Goal: Transaction & Acquisition: Purchase product/service

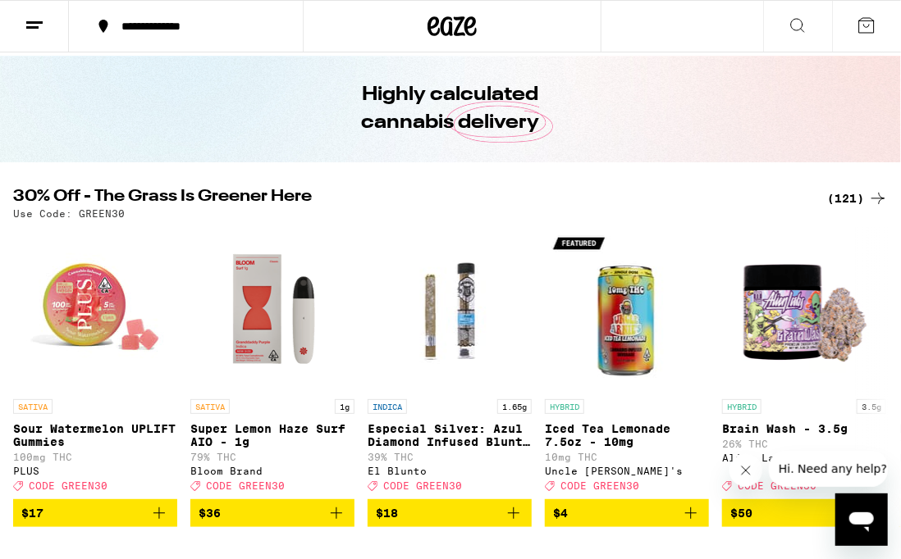
scroll to position [52, 0]
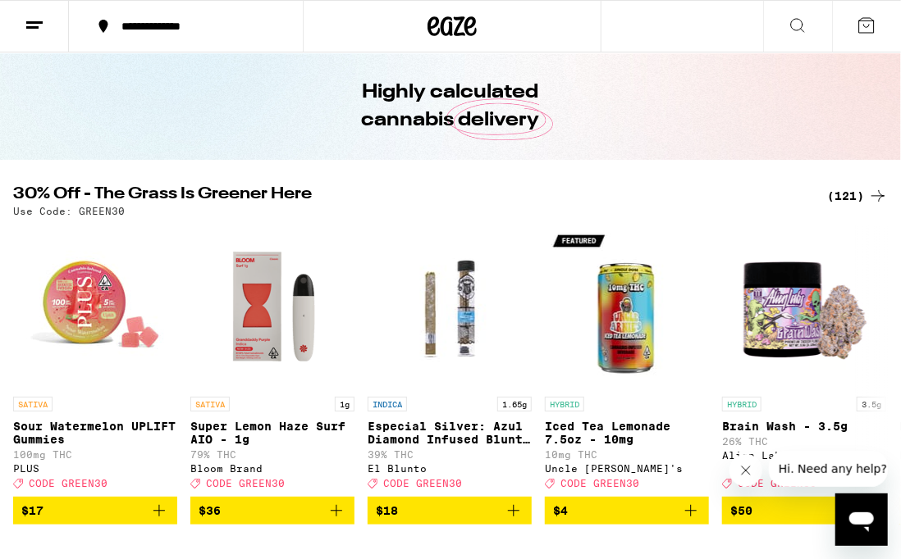
click at [850, 194] on div "(121)" at bounding box center [857, 196] width 61 height 20
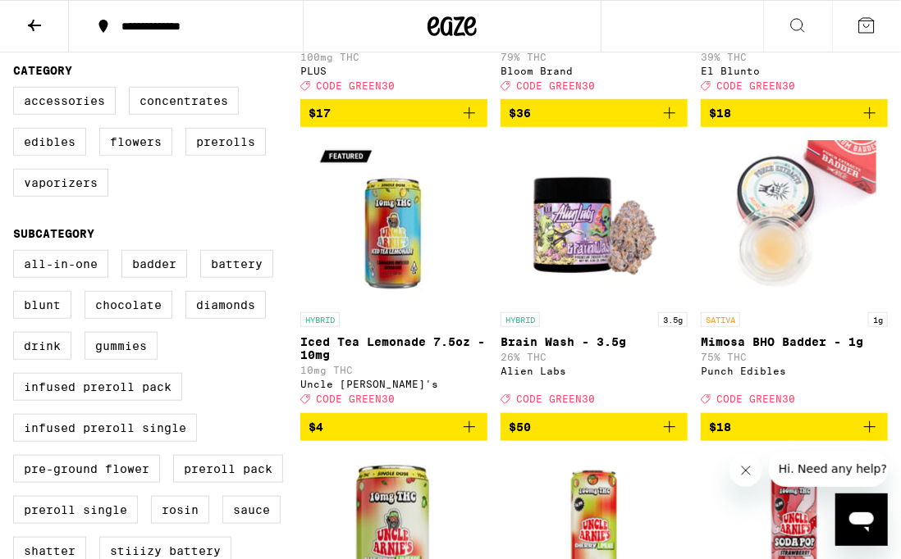
scroll to position [410, 0]
click at [224, 156] on label "Prerolls" at bounding box center [225, 142] width 80 height 28
click at [17, 90] on input "Prerolls" at bounding box center [16, 89] width 1 height 1
checkbox input "true"
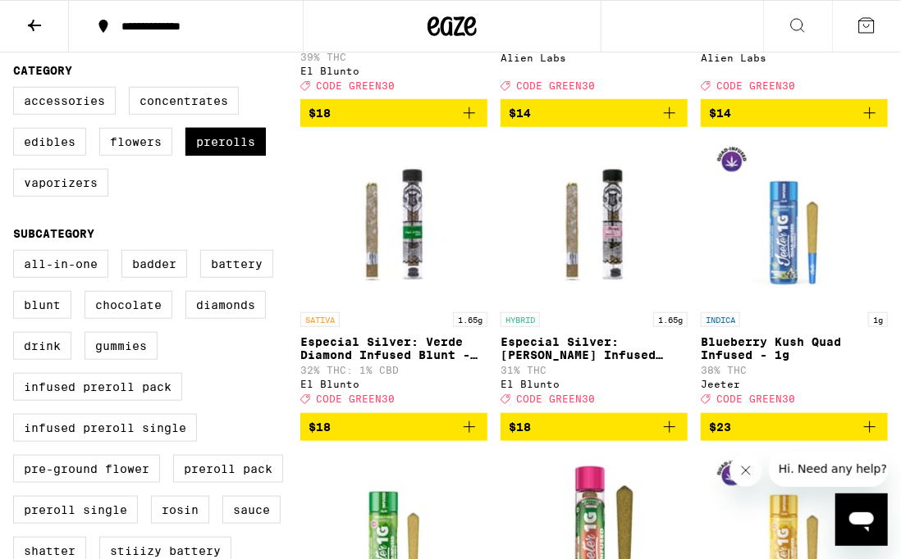
click at [668, 437] on icon "Add to bag" at bounding box center [669, 428] width 20 height 20
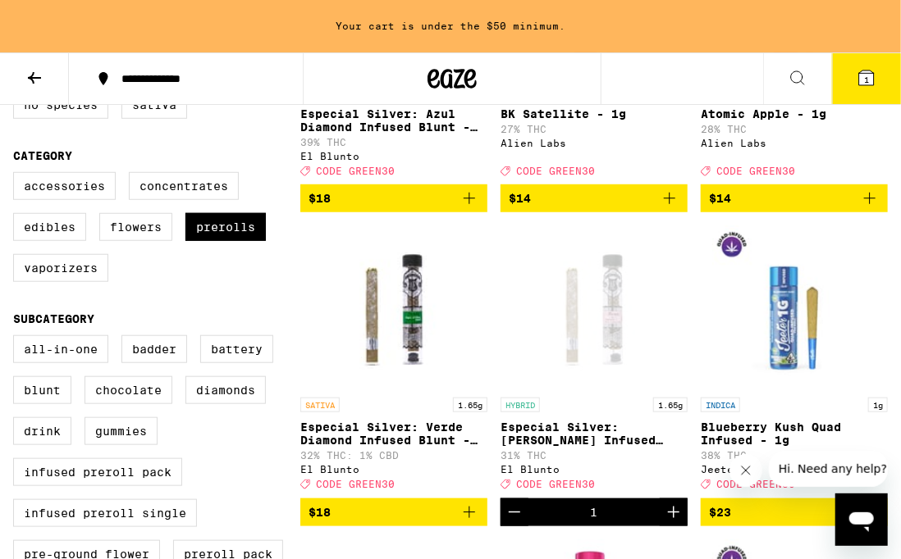
scroll to position [396, 0]
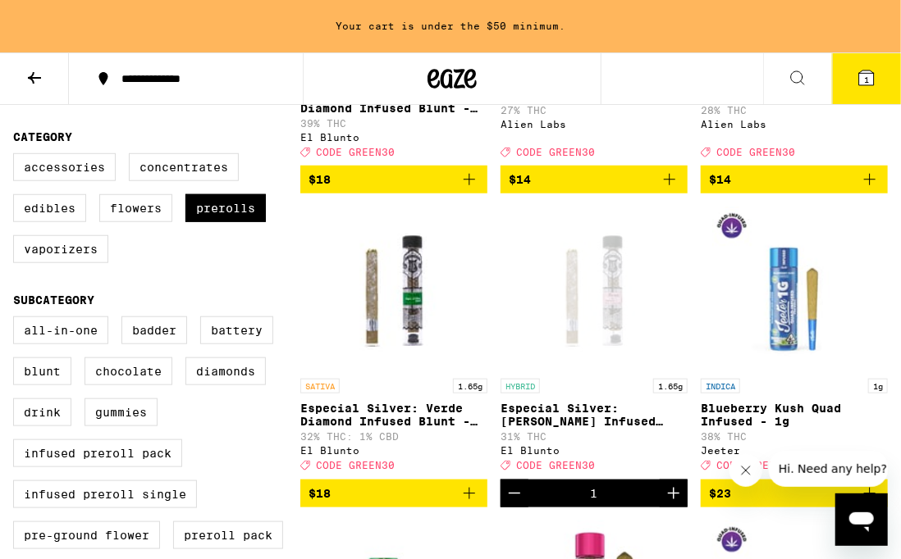
click at [471, 504] on icon "Add to bag" at bounding box center [469, 494] width 20 height 20
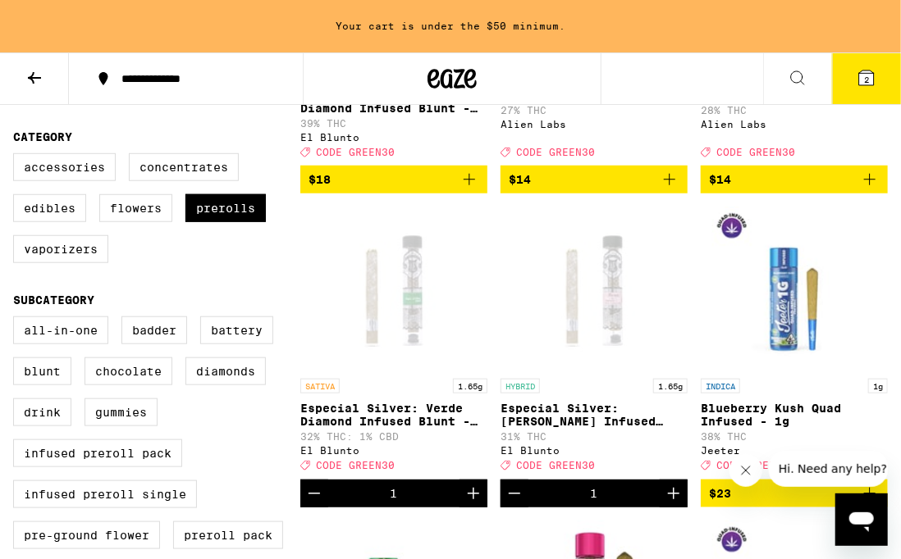
click at [472, 504] on icon "Increment" at bounding box center [473, 494] width 20 height 20
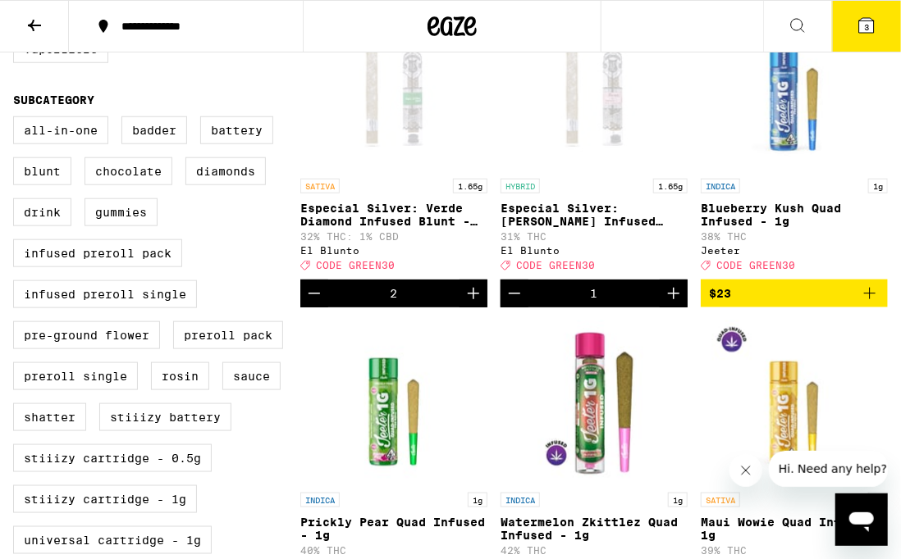
scroll to position [545, 0]
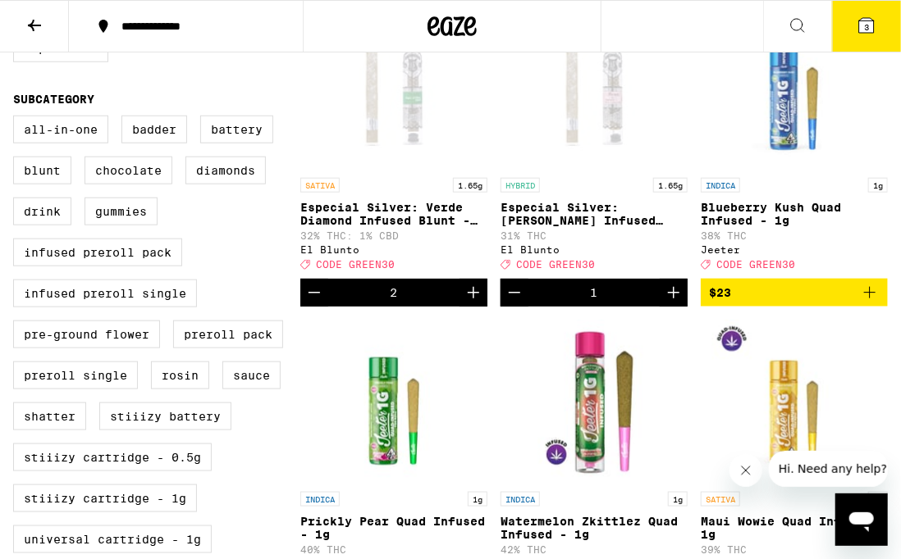
click at [34, 25] on icon at bounding box center [34, 25] width 13 height 11
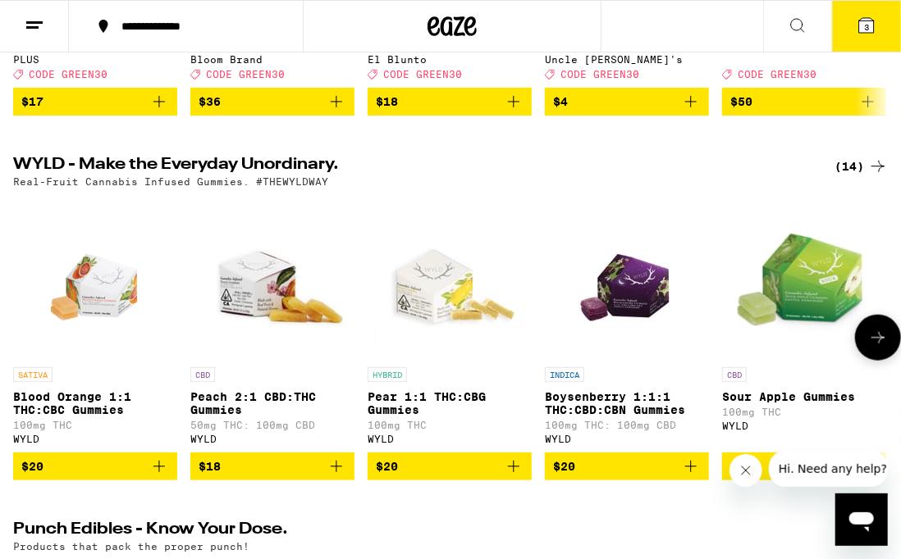
scroll to position [554, 0]
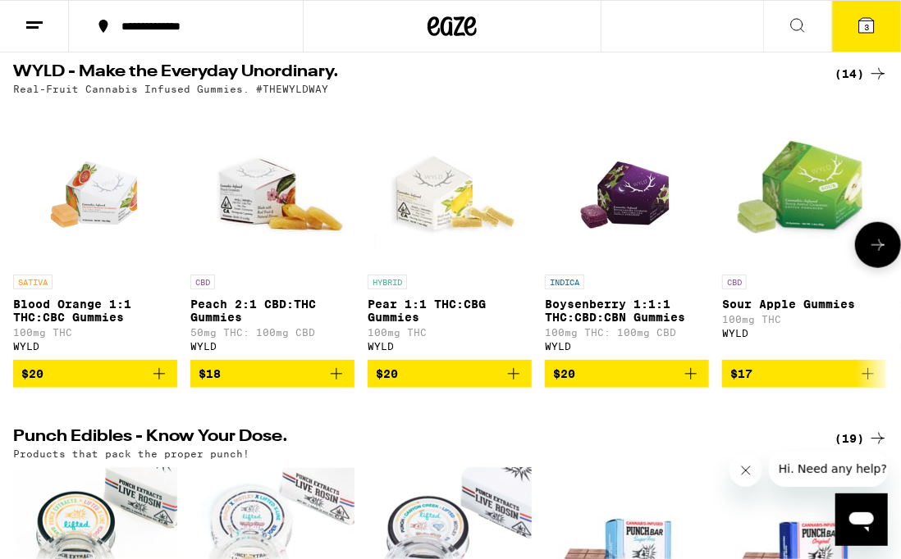
click at [693, 384] on icon "Add to bag" at bounding box center [691, 374] width 20 height 20
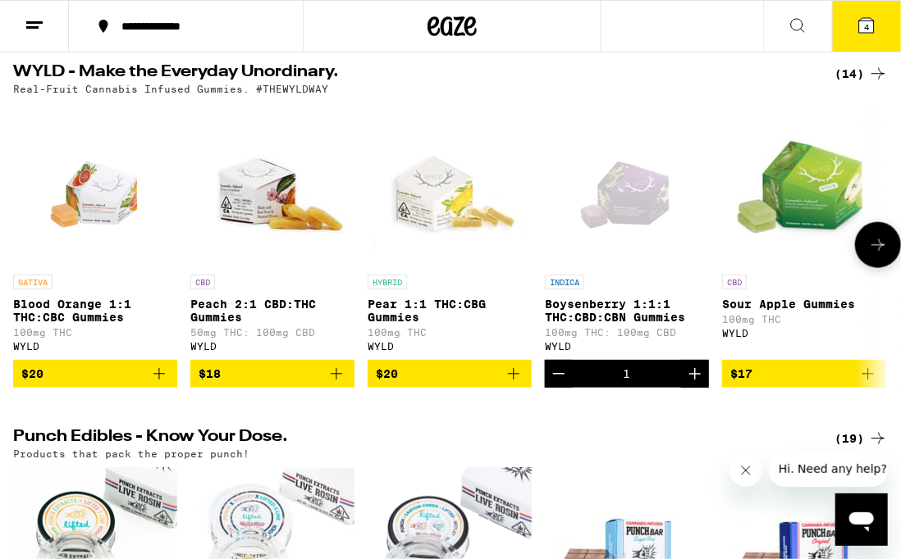
click at [696, 384] on icon "Increment" at bounding box center [695, 374] width 20 height 20
click at [158, 384] on icon "Add to bag" at bounding box center [159, 374] width 20 height 20
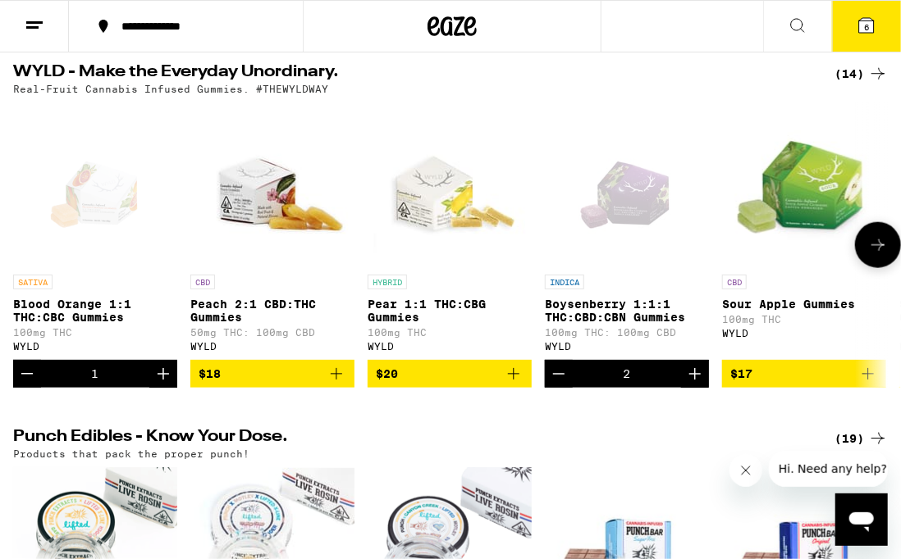
click at [163, 380] on icon "Increment" at bounding box center [162, 373] width 11 height 11
click at [876, 255] on icon at bounding box center [878, 245] width 20 height 20
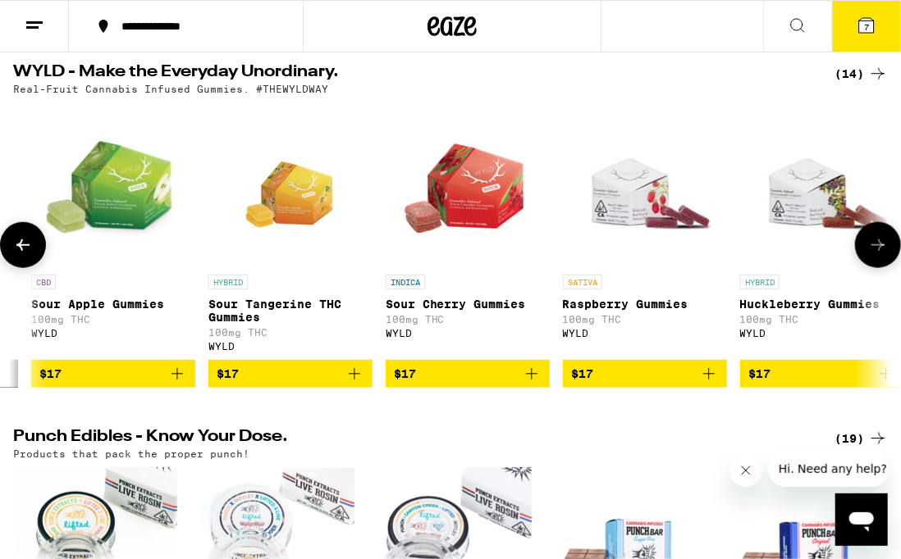
scroll to position [0, 696]
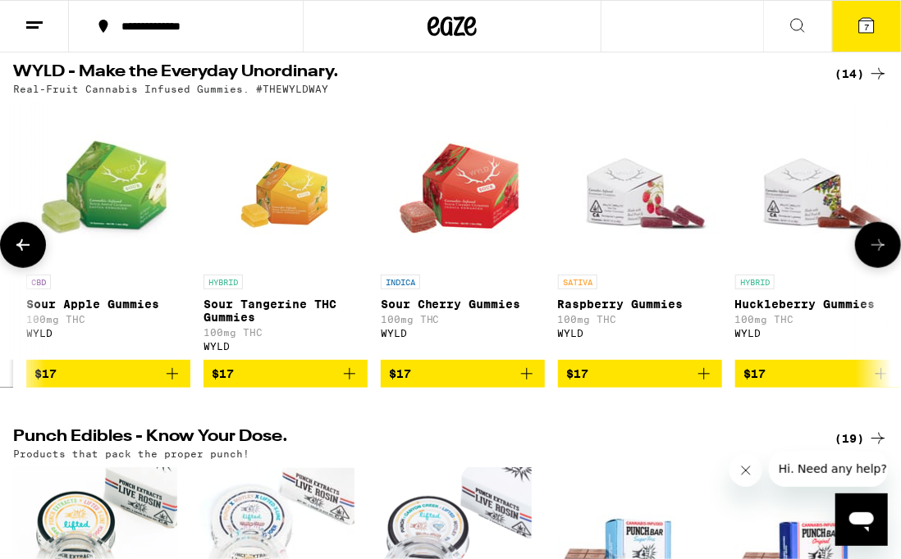
click at [876, 255] on icon at bounding box center [878, 245] width 20 height 20
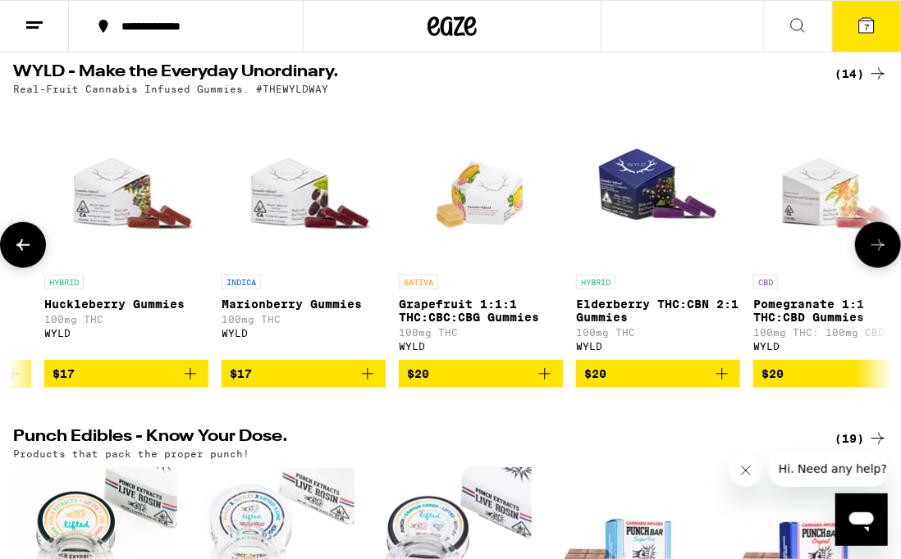
scroll to position [0, 1391]
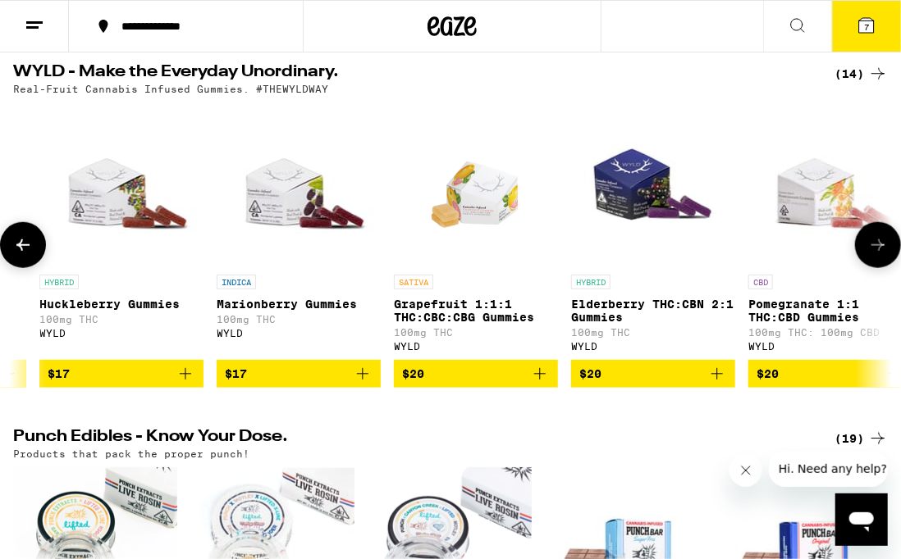
click at [876, 255] on icon at bounding box center [878, 245] width 20 height 20
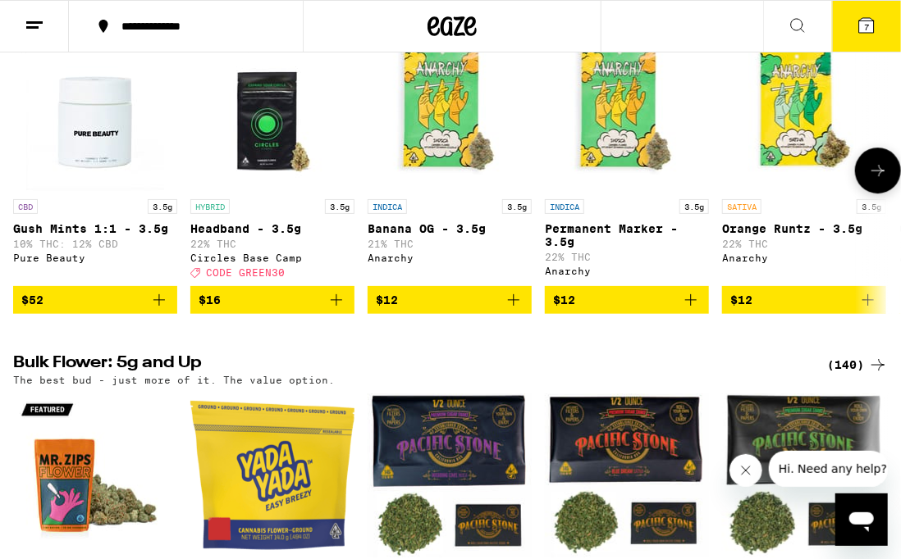
scroll to position [1784, 0]
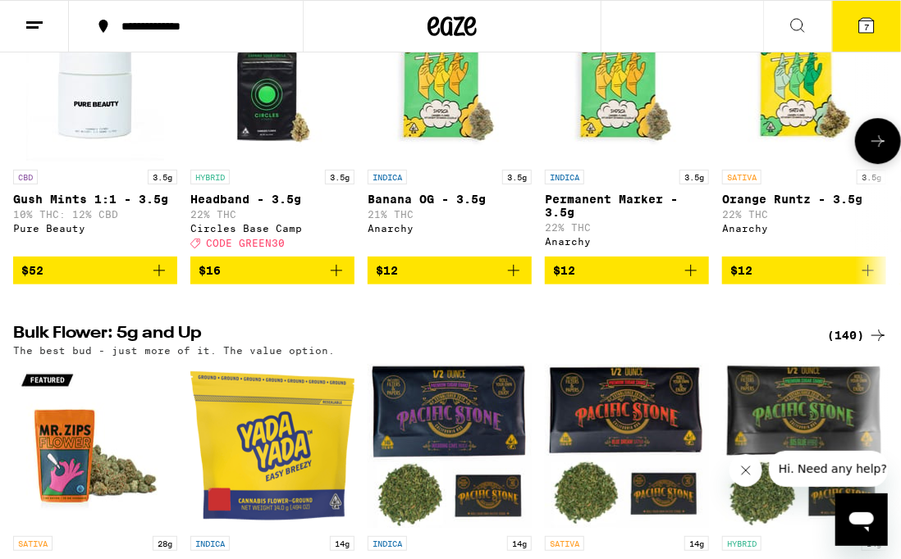
click at [337, 281] on icon "Add to bag" at bounding box center [336, 271] width 20 height 20
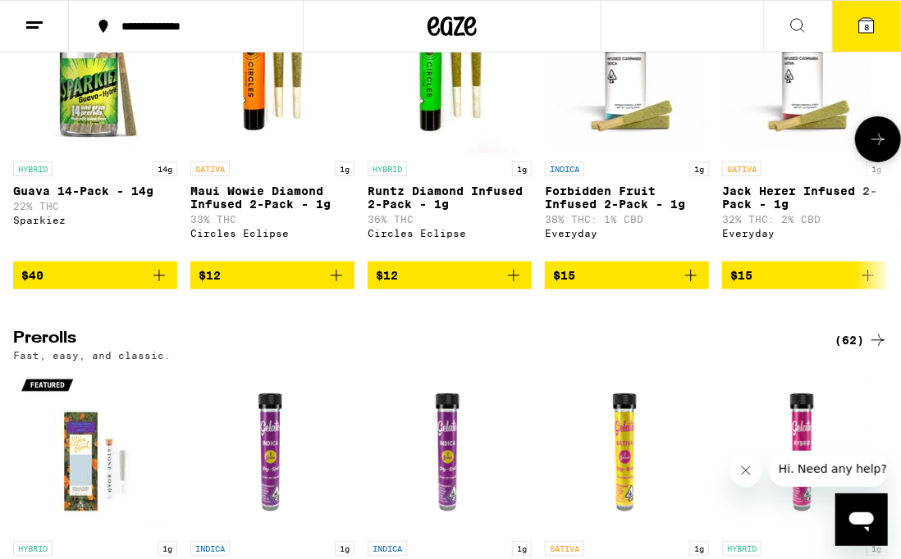
scroll to position [4556, 0]
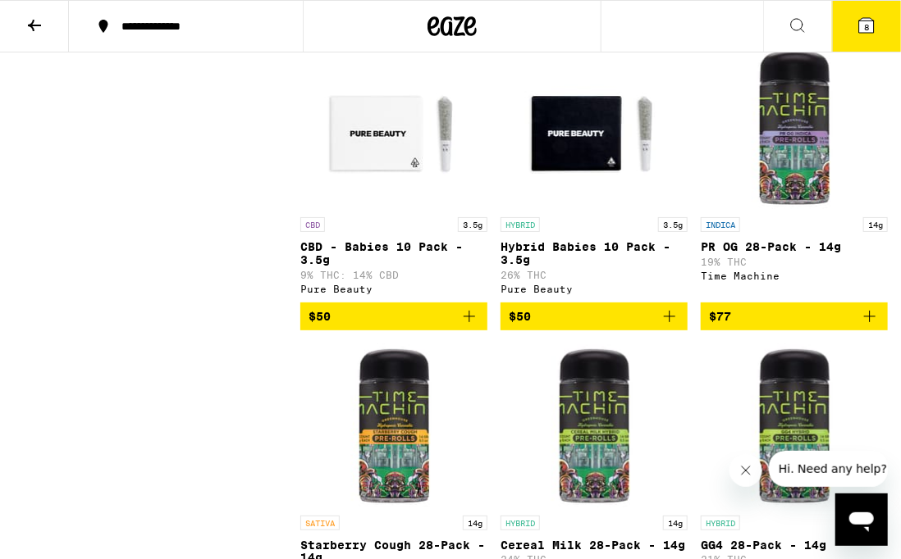
scroll to position [9587, 0]
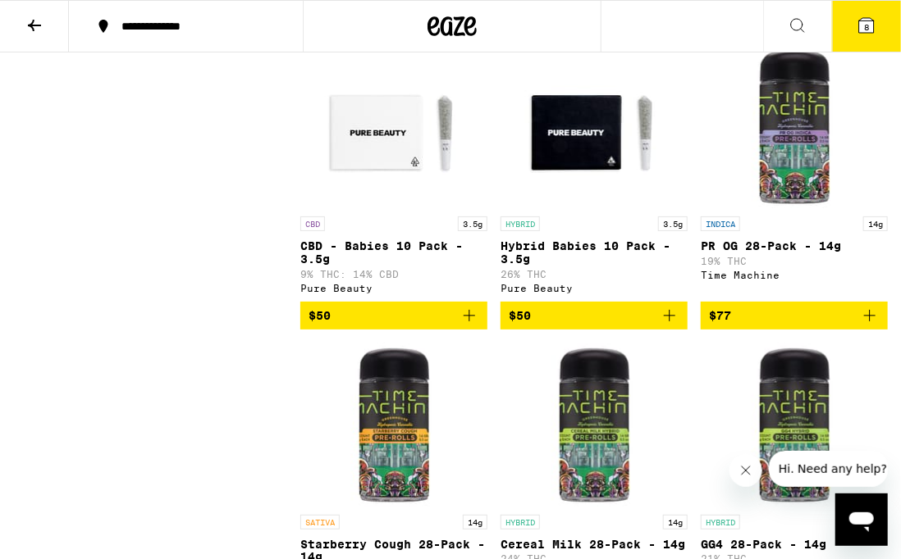
click at [668, 27] on icon "Add to bag" at bounding box center [669, 17] width 20 height 20
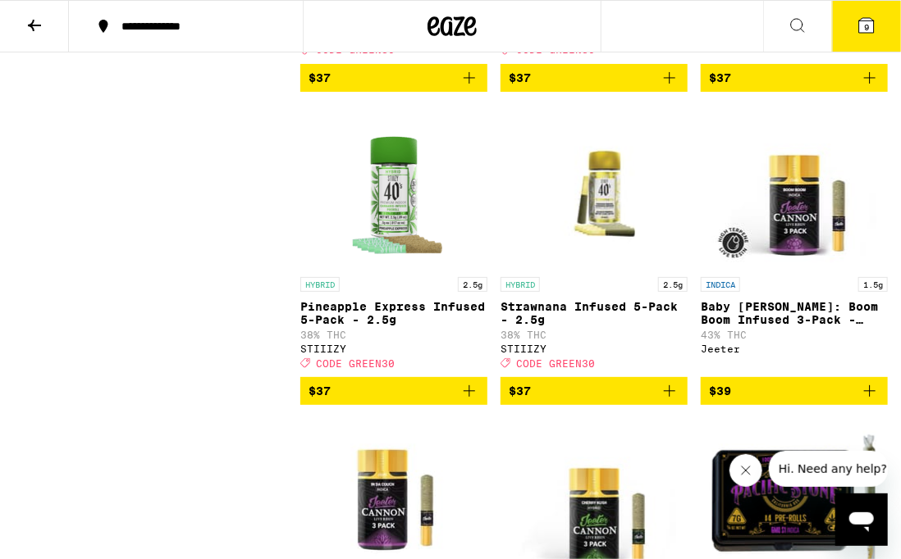
scroll to position [4978, 0]
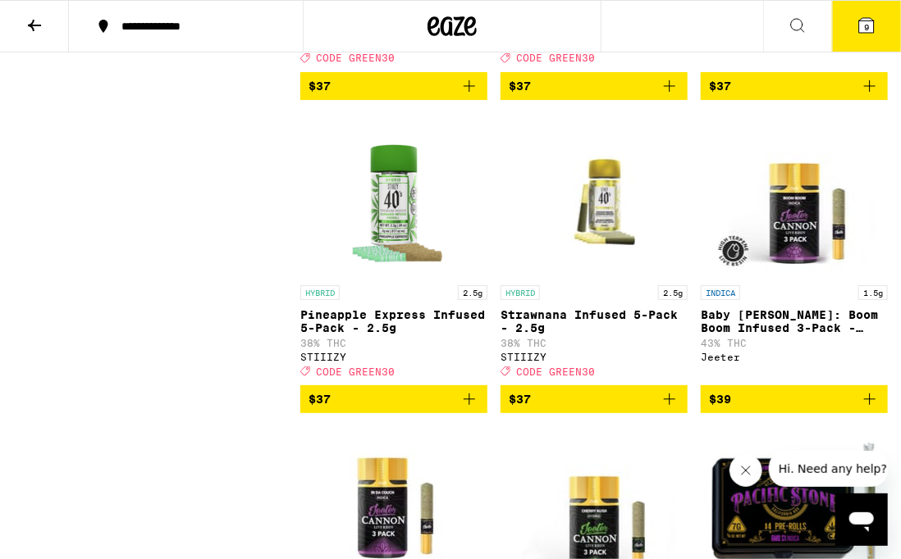
click at [857, 27] on icon at bounding box center [866, 26] width 20 height 20
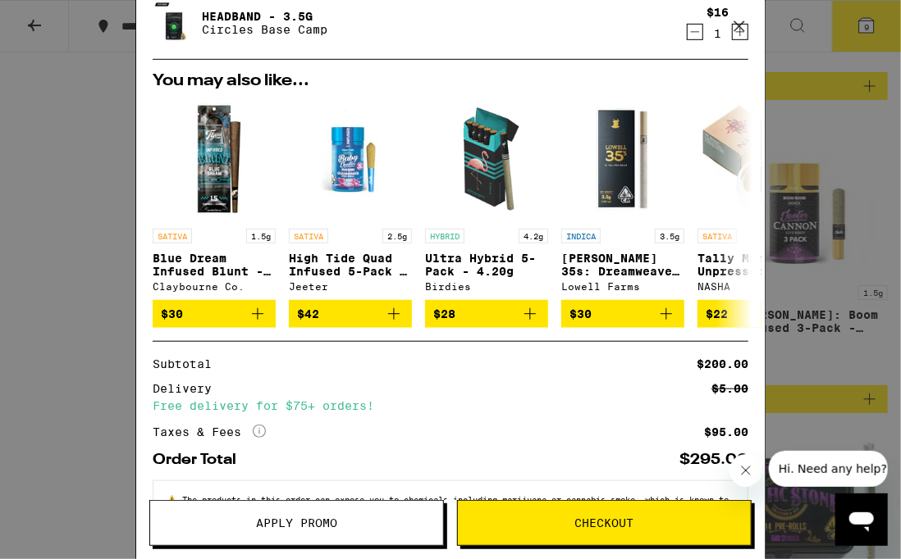
scroll to position [415, 0]
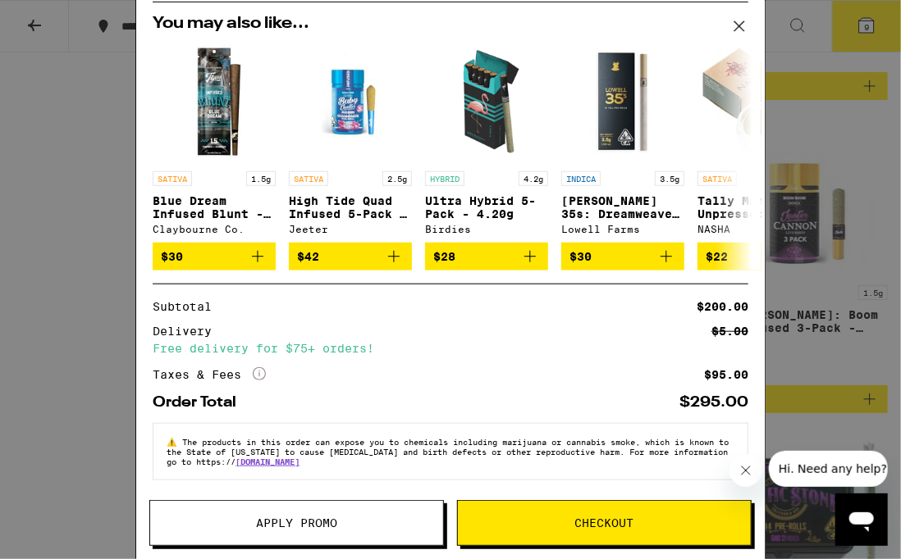
click at [274, 523] on span "Apply Promo" at bounding box center [296, 523] width 81 height 11
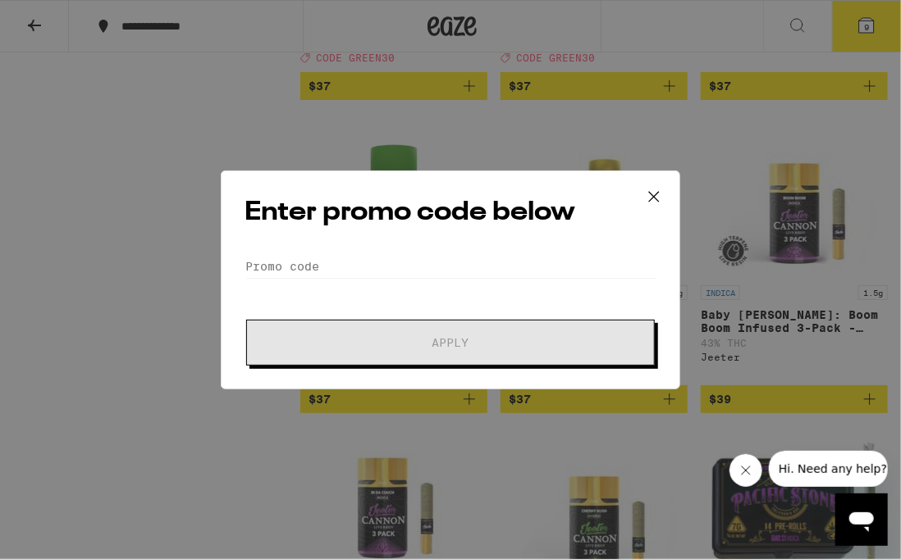
click at [344, 244] on div "Enter promo code below Promo Code Apply" at bounding box center [450, 280] width 459 height 219
click at [331, 273] on input "Promo Code" at bounding box center [450, 266] width 412 height 25
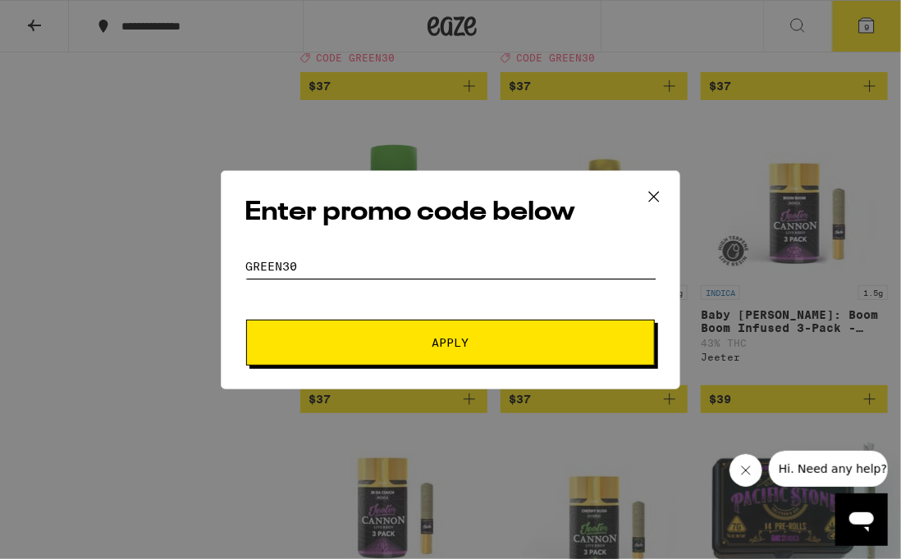
type input "GREEN30"
click at [375, 340] on span "Apply" at bounding box center [450, 342] width 295 height 11
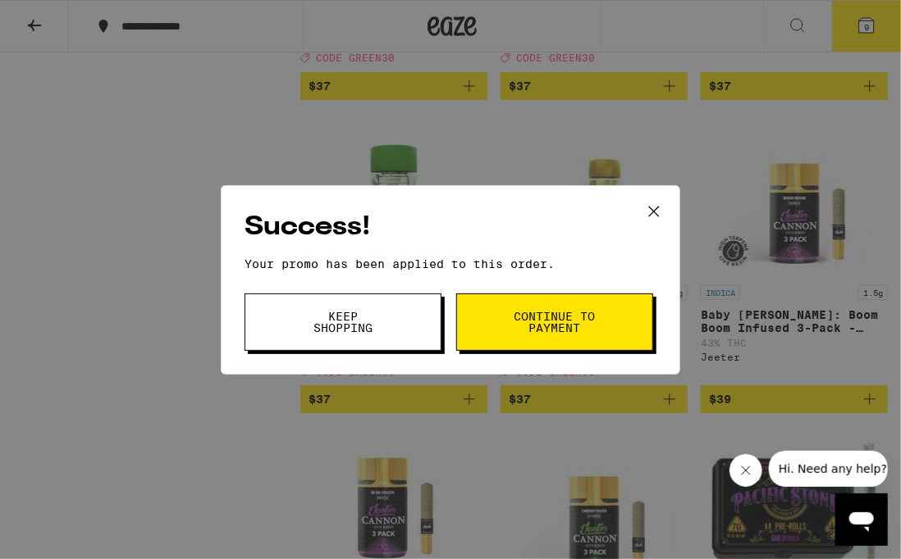
click at [541, 316] on span "Continue to payment" at bounding box center [555, 322] width 84 height 23
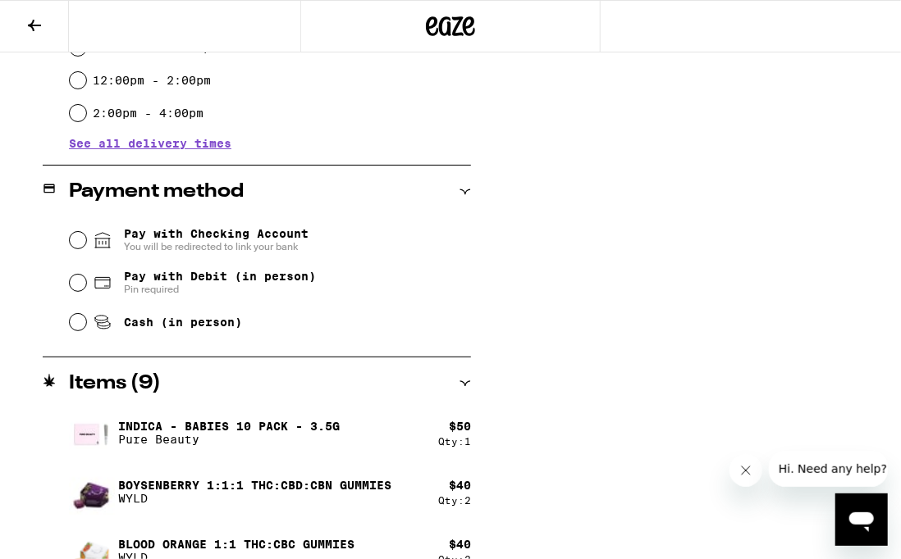
scroll to position [594, 0]
click at [80, 283] on input "Pay with Debit (in person) Pin required" at bounding box center [78, 284] width 16 height 16
radio input "true"
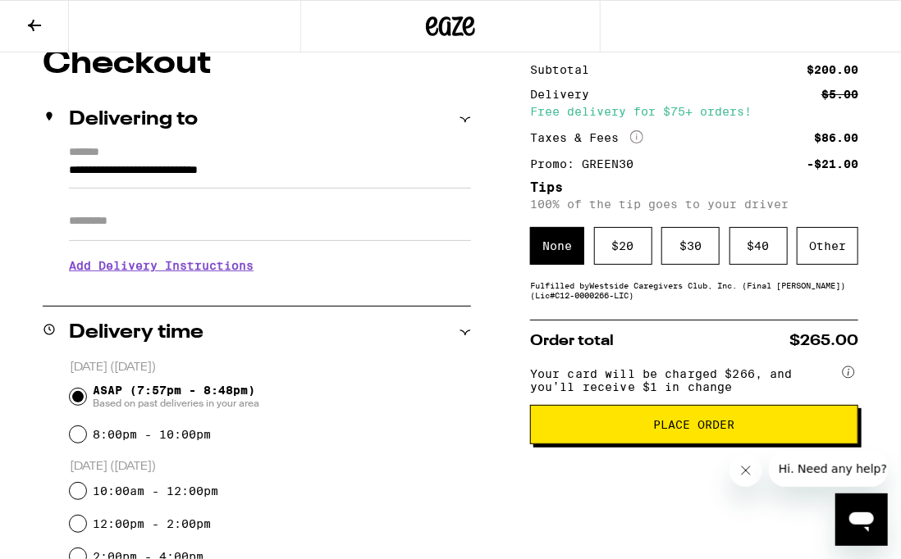
scroll to position [148, 0]
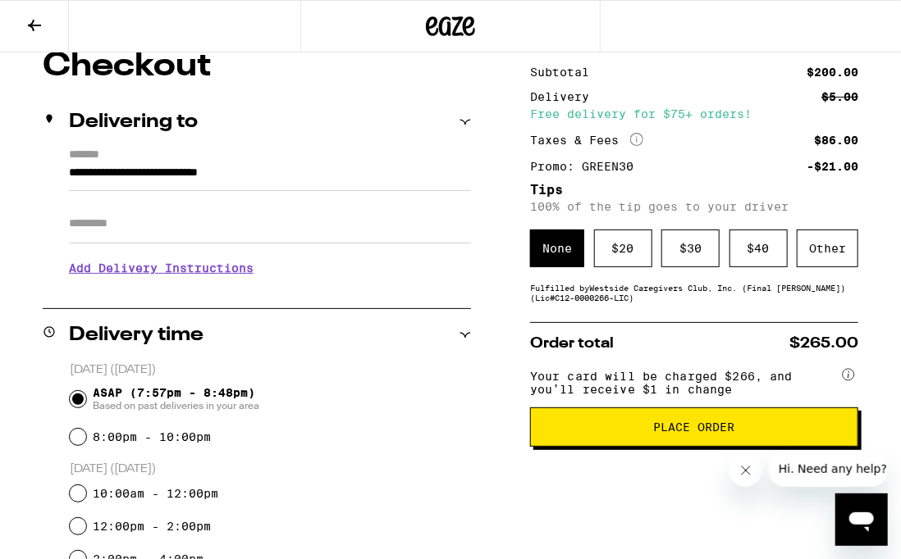
click at [235, 176] on input "**********" at bounding box center [270, 177] width 402 height 28
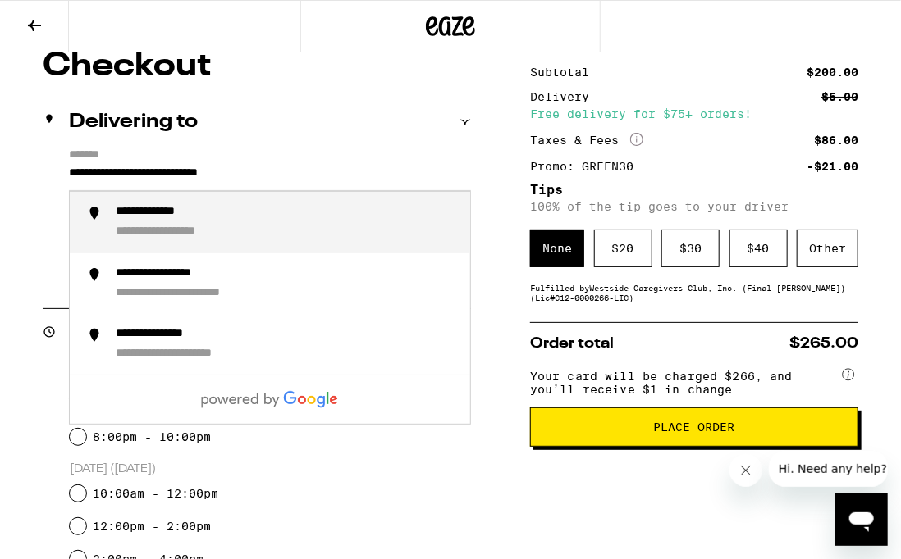
click at [148, 222] on div "**********" at bounding box center [286, 222] width 341 height 34
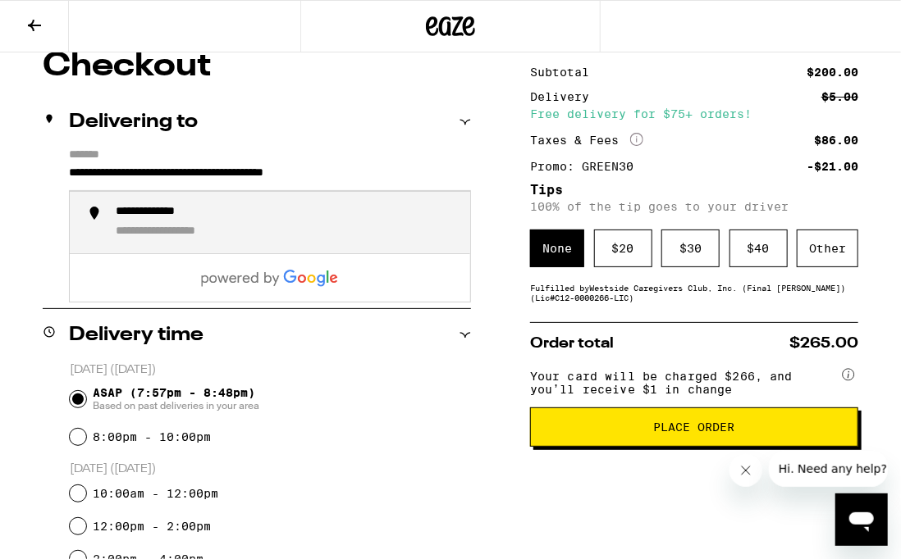
drag, startPoint x: 336, startPoint y: 175, endPoint x: 248, endPoint y: 174, distance: 88.6
click at [248, 174] on input "**********" at bounding box center [270, 177] width 402 height 28
type input "**********"
click at [280, 215] on div "**********" at bounding box center [286, 222] width 341 height 34
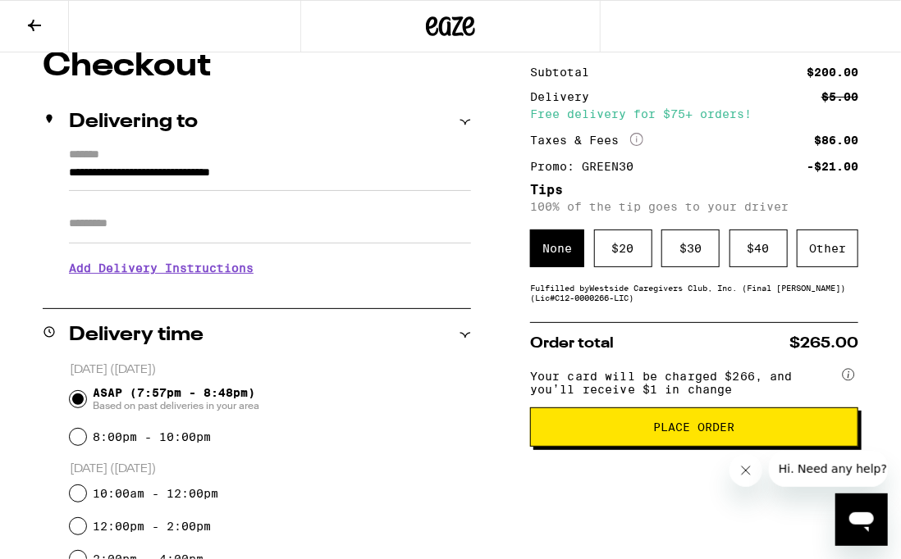
scroll to position [198, 0]
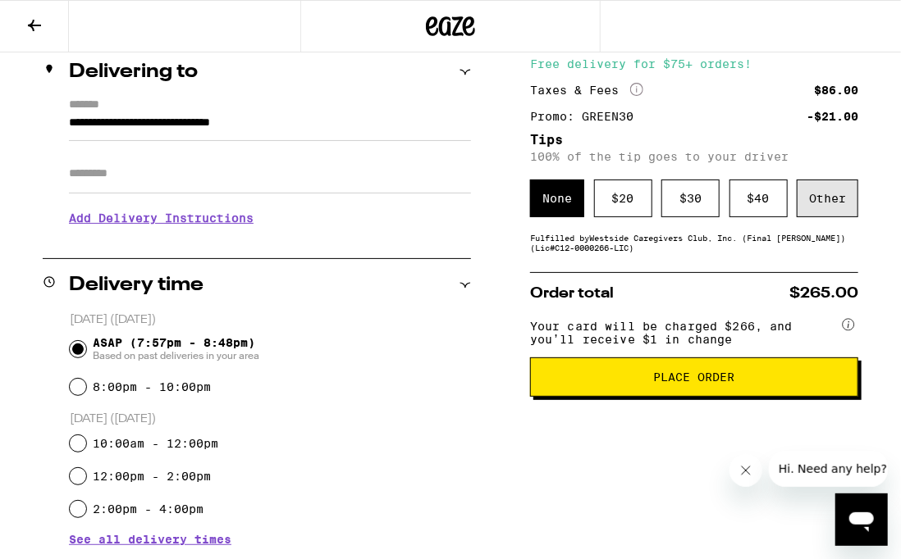
click at [837, 197] on div "Other" at bounding box center [827, 199] width 62 height 38
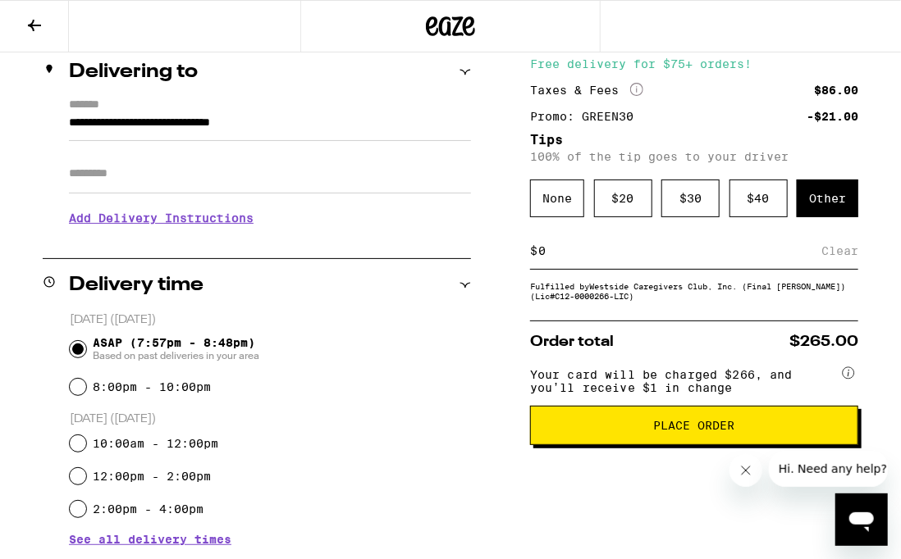
click at [629, 258] on input at bounding box center [679, 251] width 284 height 15
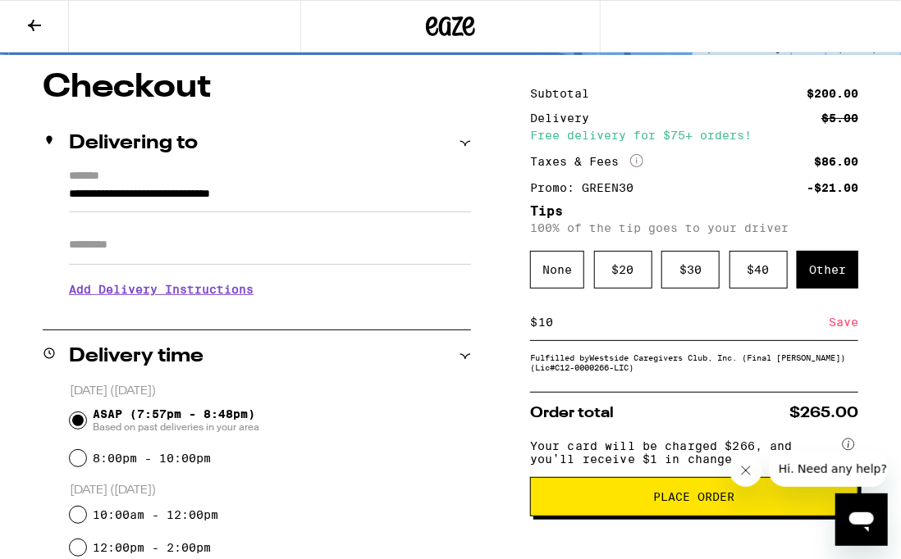
scroll to position [0, 0]
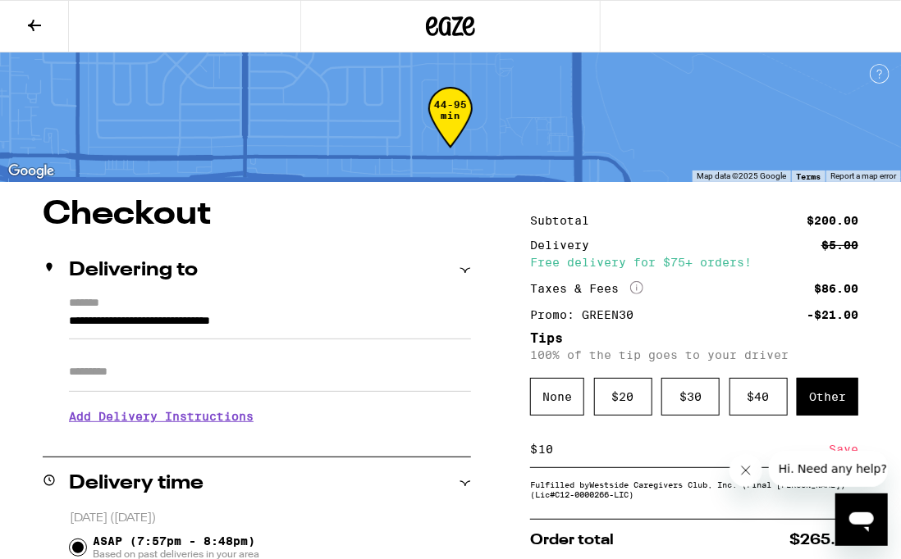
type input "10"
click at [463, 25] on icon at bounding box center [469, 26] width 12 height 20
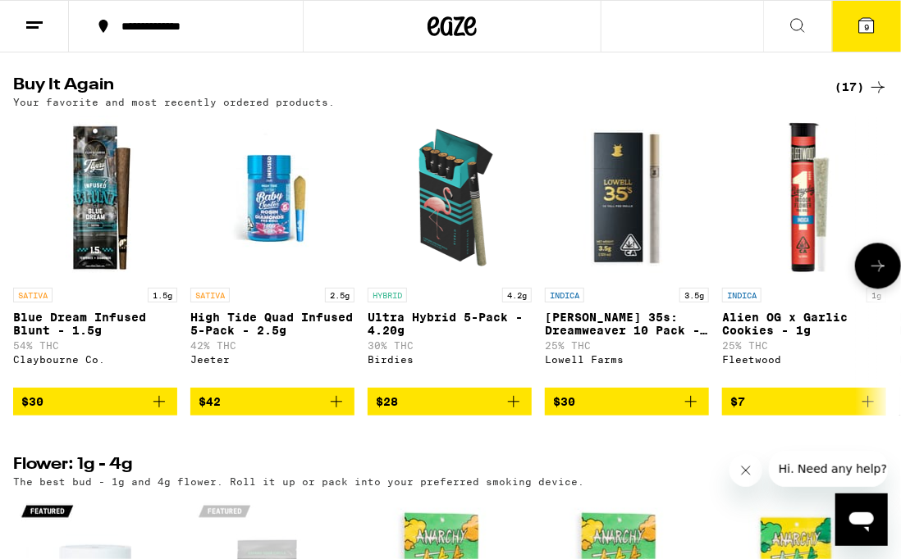
scroll to position [1287, 0]
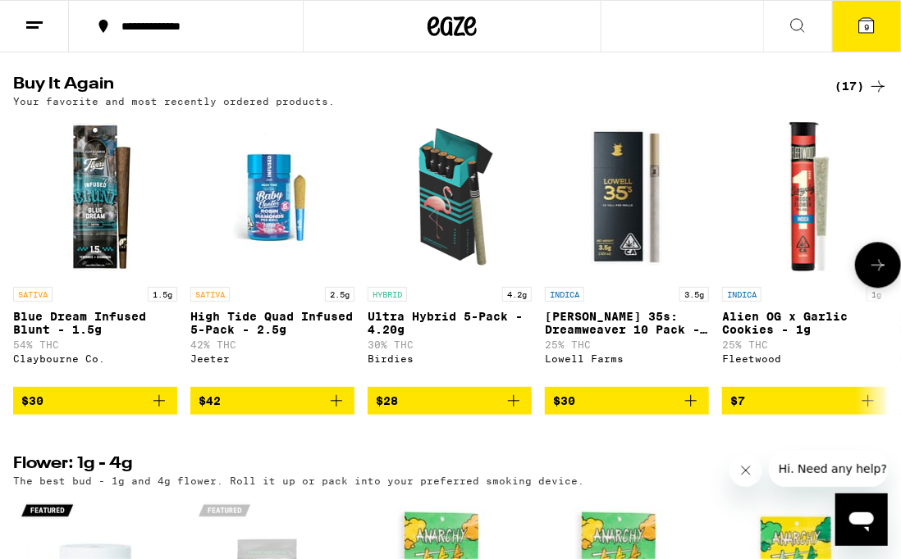
click at [876, 275] on icon at bounding box center [878, 265] width 20 height 20
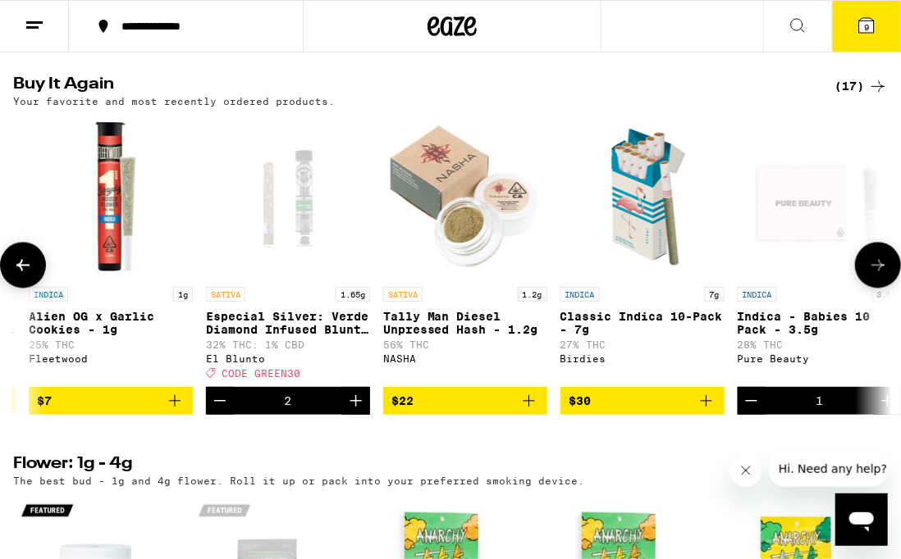
scroll to position [0, 696]
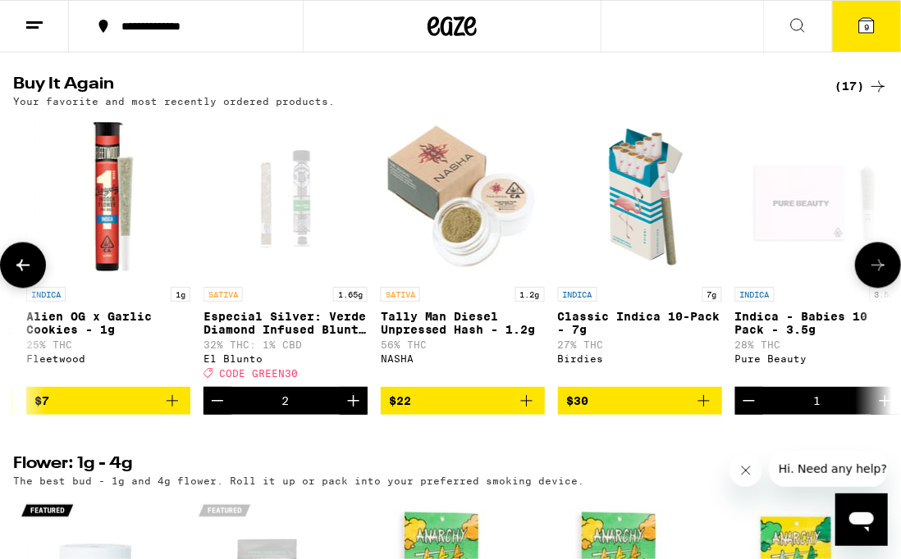
click at [876, 275] on icon at bounding box center [878, 265] width 20 height 20
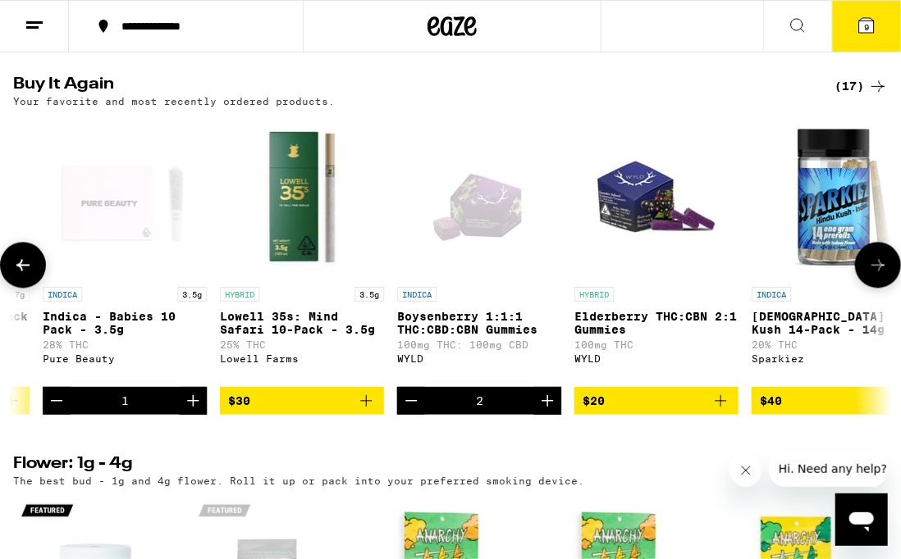
scroll to position [0, 1391]
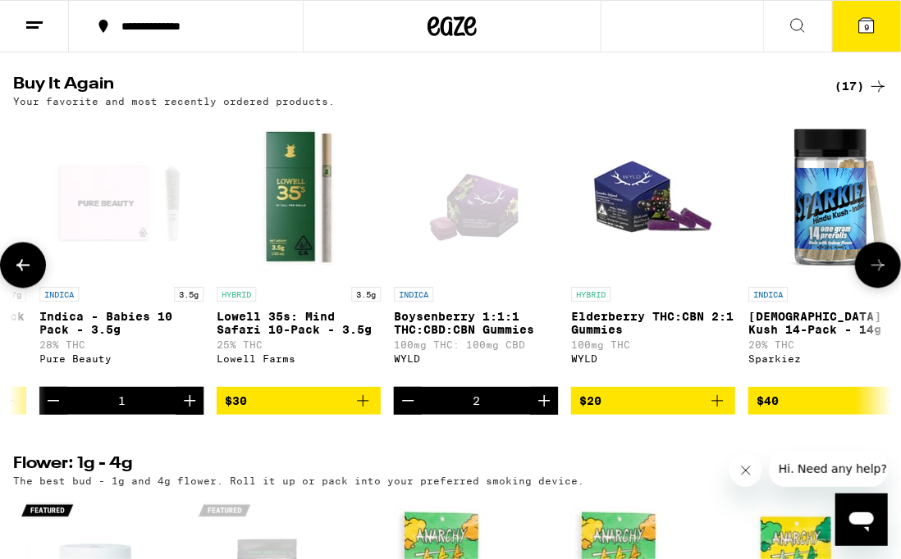
click at [53, 401] on icon "Decrement" at bounding box center [53, 401] width 11 height 0
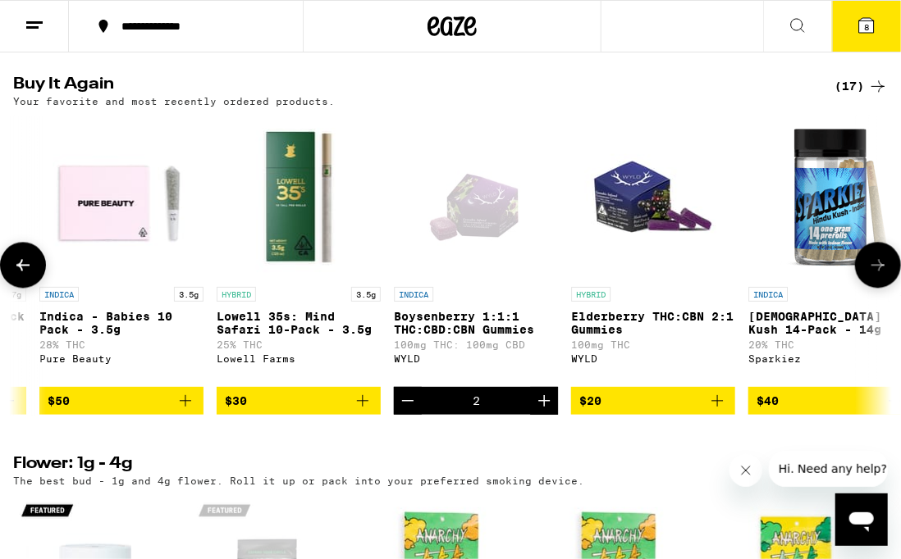
click at [869, 275] on icon at bounding box center [878, 265] width 20 height 20
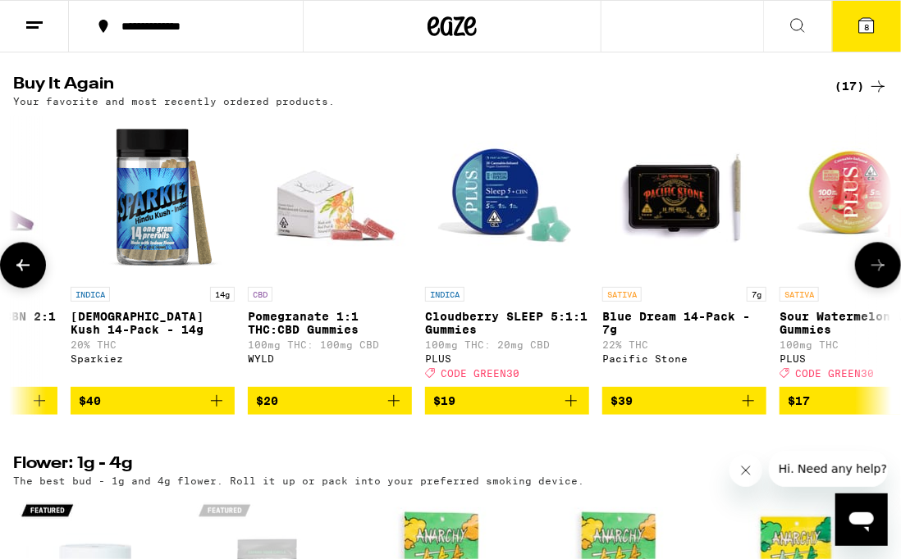
scroll to position [0, 2087]
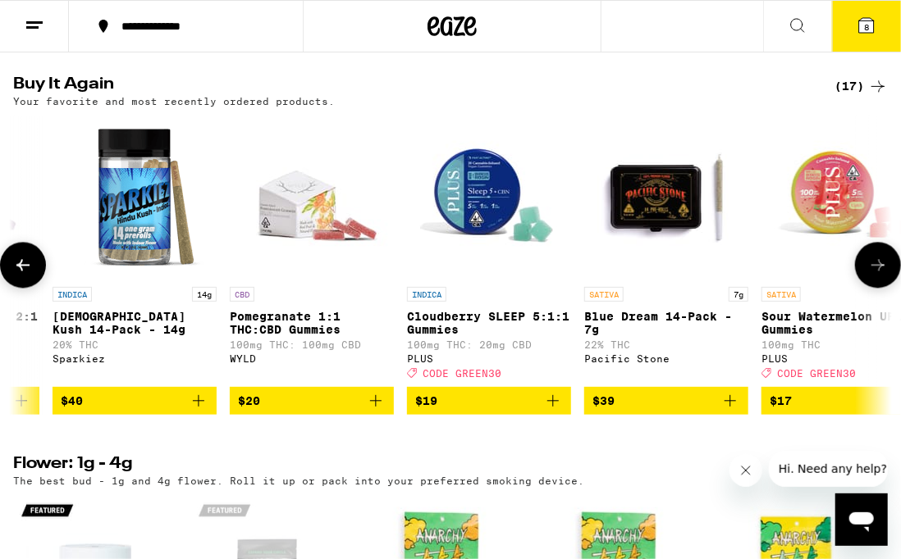
click at [869, 275] on icon at bounding box center [878, 265] width 20 height 20
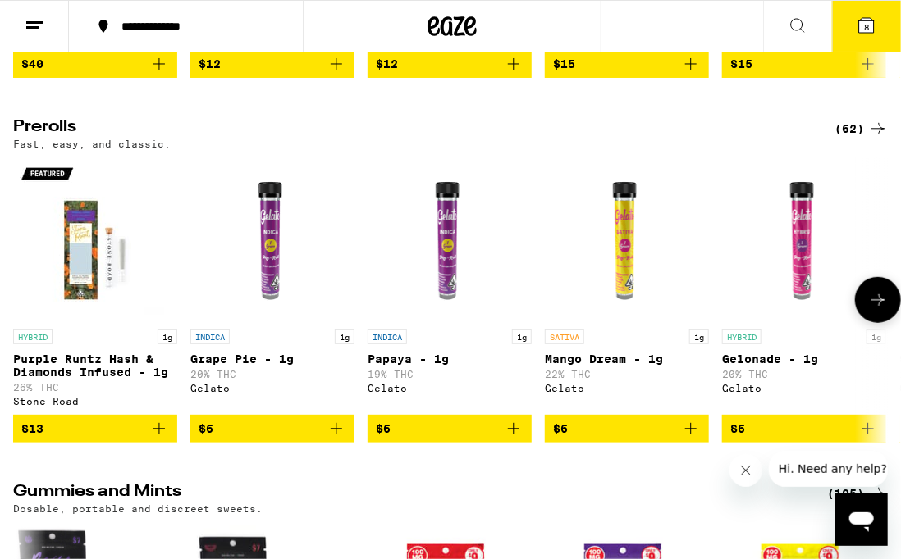
scroll to position [4766, 0]
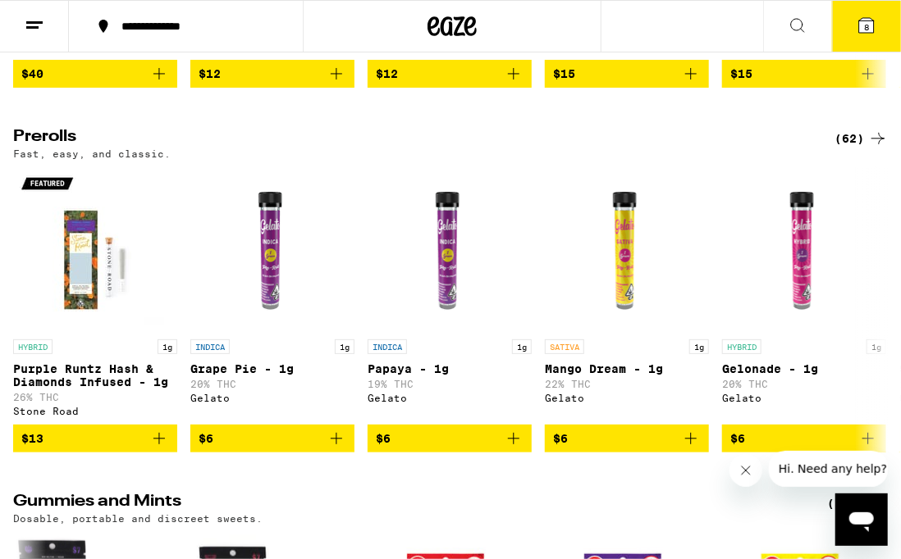
click at [855, 148] on div "(62)" at bounding box center [860, 139] width 53 height 20
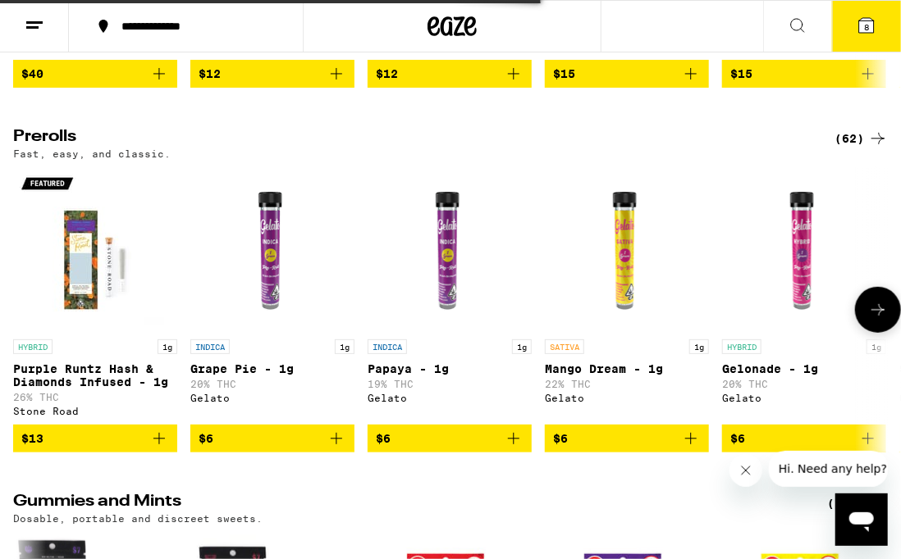
scroll to position [4857, 0]
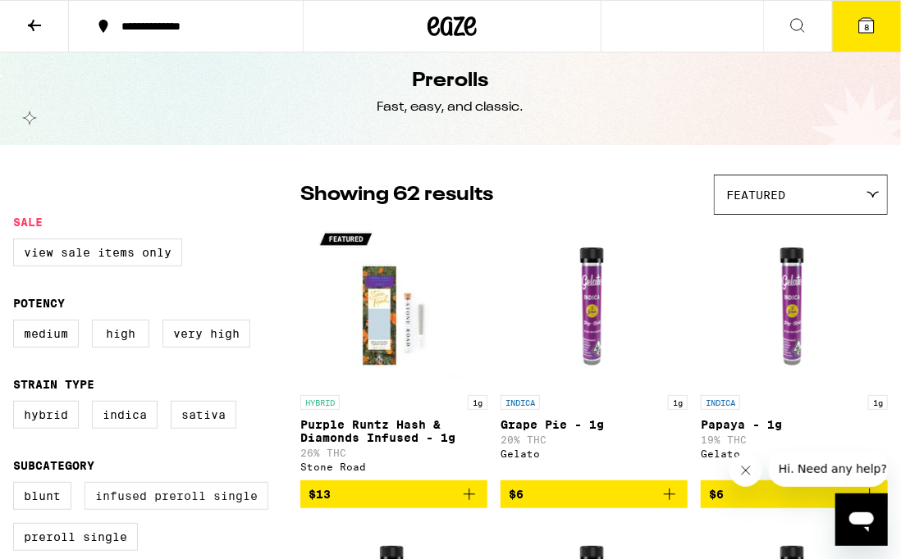
scroll to position [13, 0]
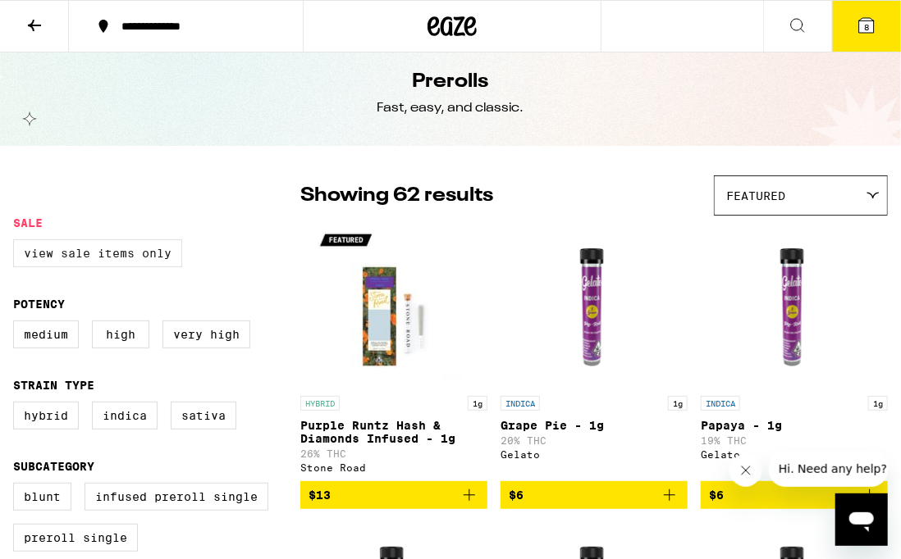
click at [117, 253] on label "View Sale Items Only" at bounding box center [97, 254] width 169 height 28
click at [17, 243] on input "View Sale Items Only" at bounding box center [16, 242] width 1 height 1
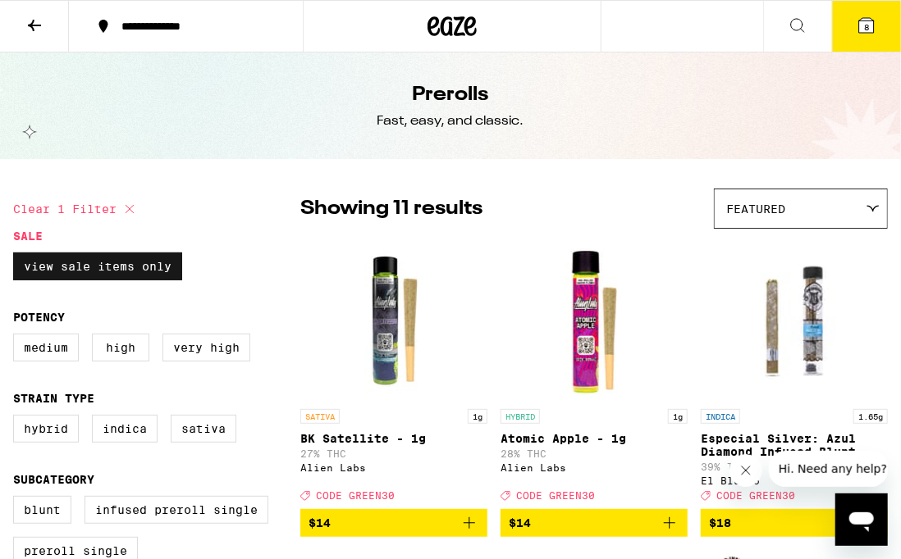
click at [81, 258] on label "View Sale Items Only" at bounding box center [97, 267] width 169 height 28
click at [17, 256] on input "View Sale Items Only" at bounding box center [16, 255] width 1 height 1
checkbox input "false"
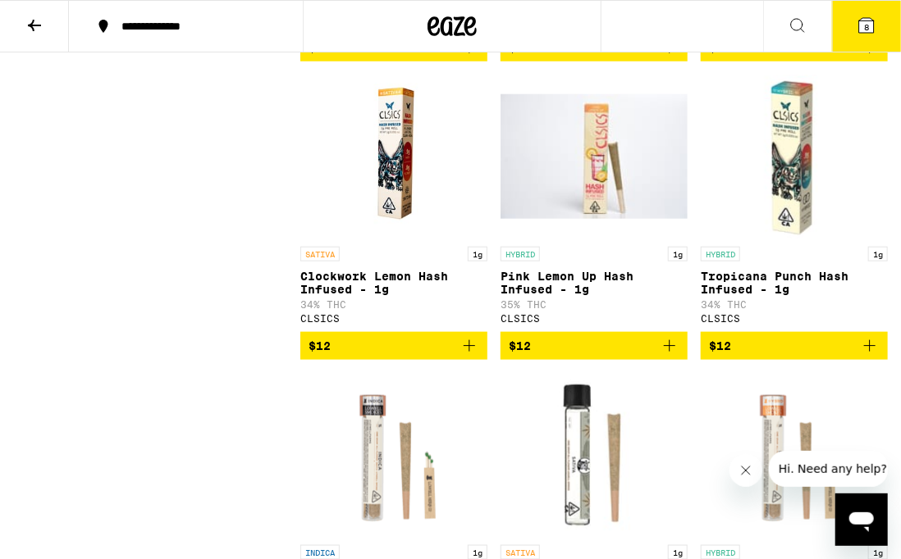
scroll to position [2829, 0]
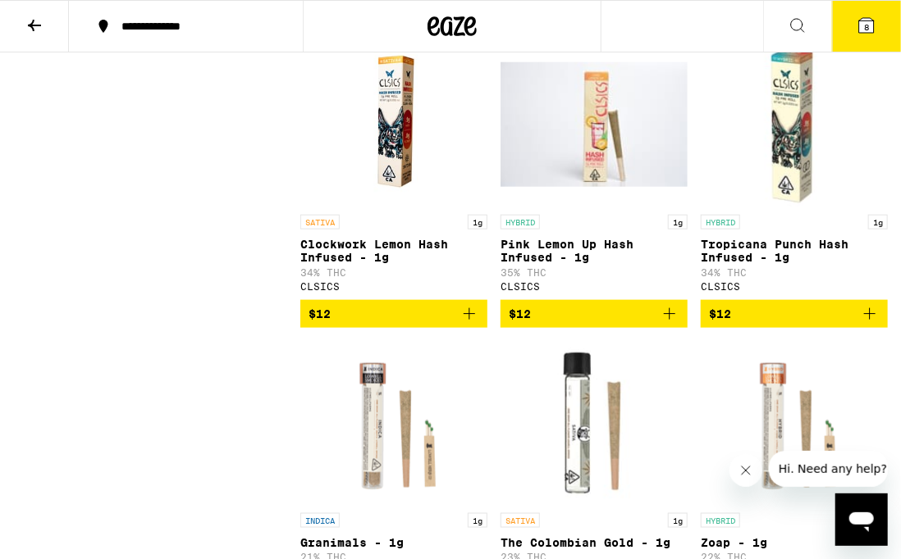
click at [673, 320] on icon "Add to bag" at bounding box center [669, 313] width 11 height 11
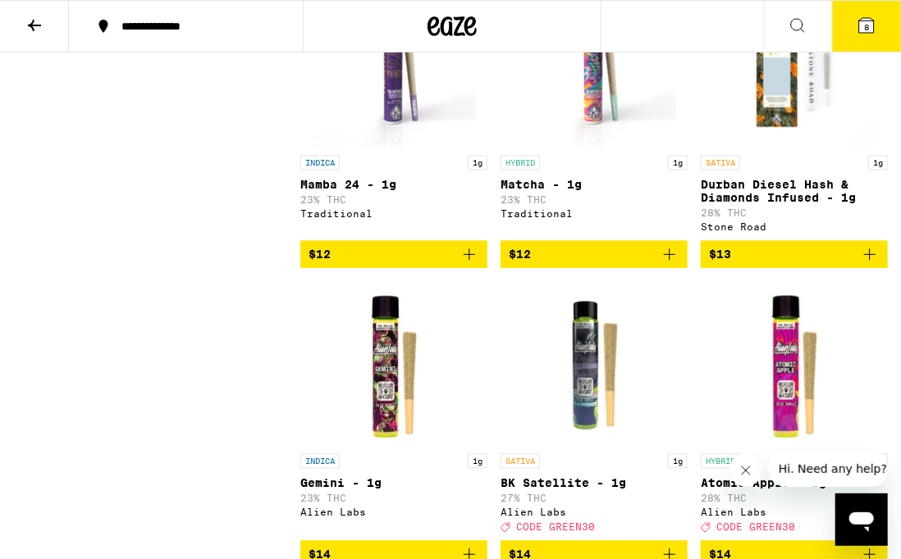
scroll to position [3475, 0]
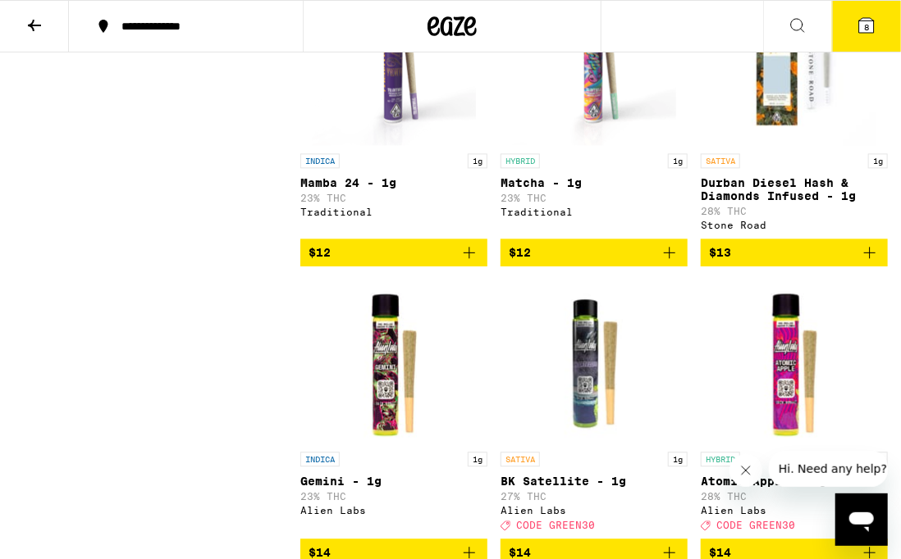
click at [473, 262] on icon "Add to bag" at bounding box center [469, 253] width 20 height 20
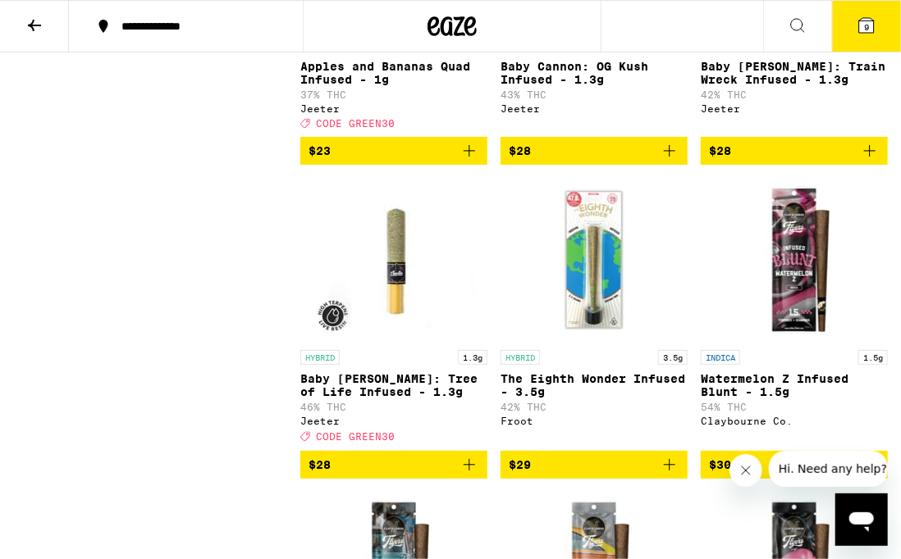
scroll to position [5364, 0]
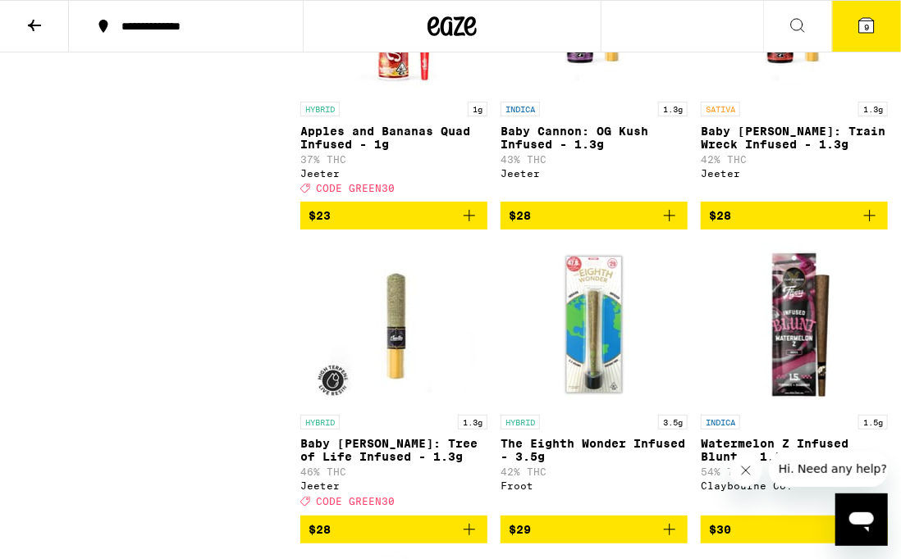
click at [28, 23] on icon at bounding box center [35, 26] width 20 height 20
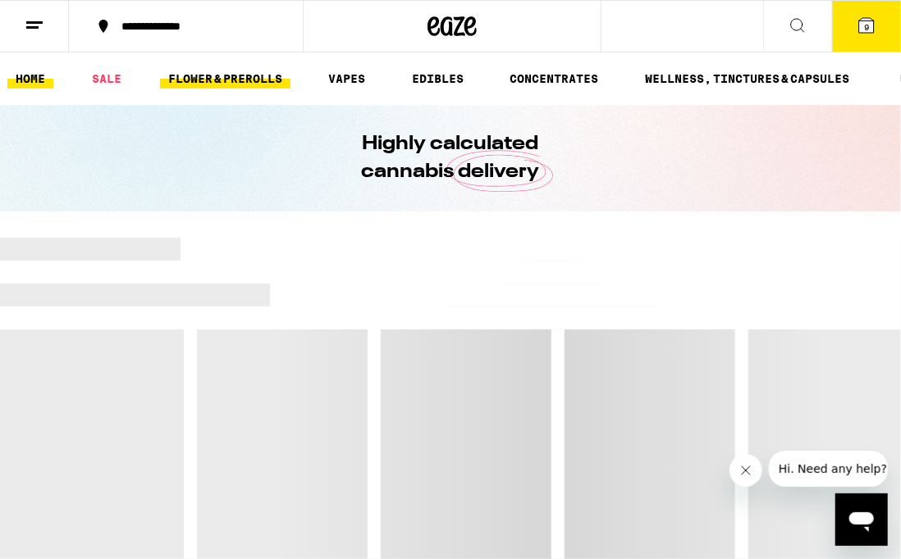
click at [217, 80] on link "FLOWER & PREROLLS" at bounding box center [225, 79] width 130 height 20
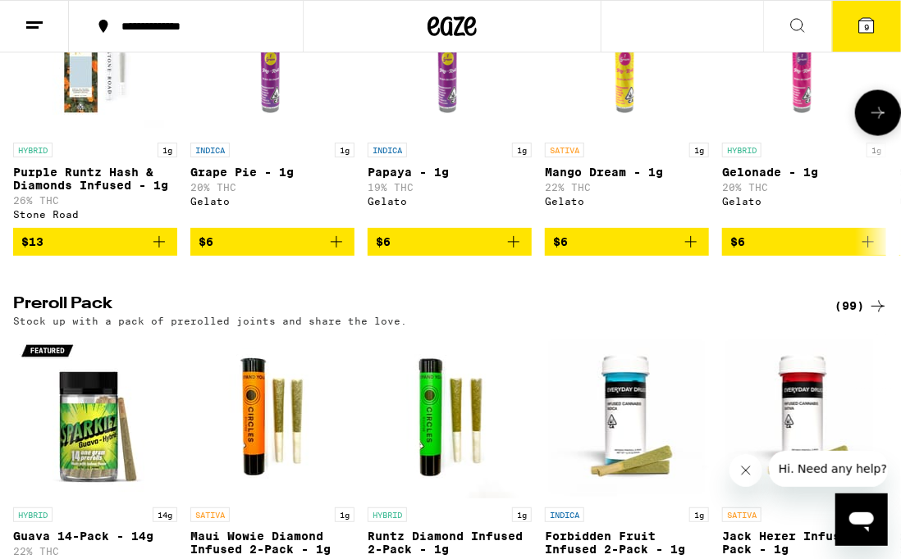
scroll to position [1047, 0]
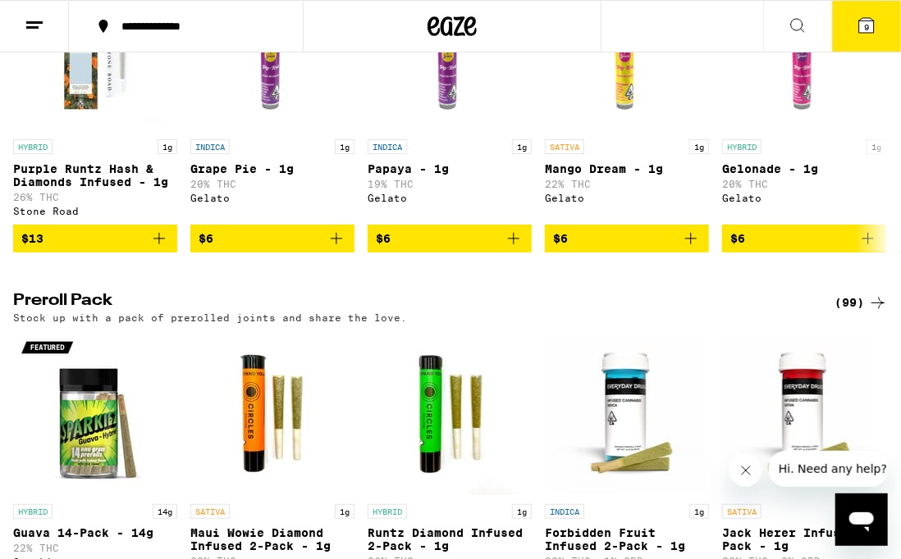
click at [859, 313] on div "(99)" at bounding box center [860, 304] width 53 height 20
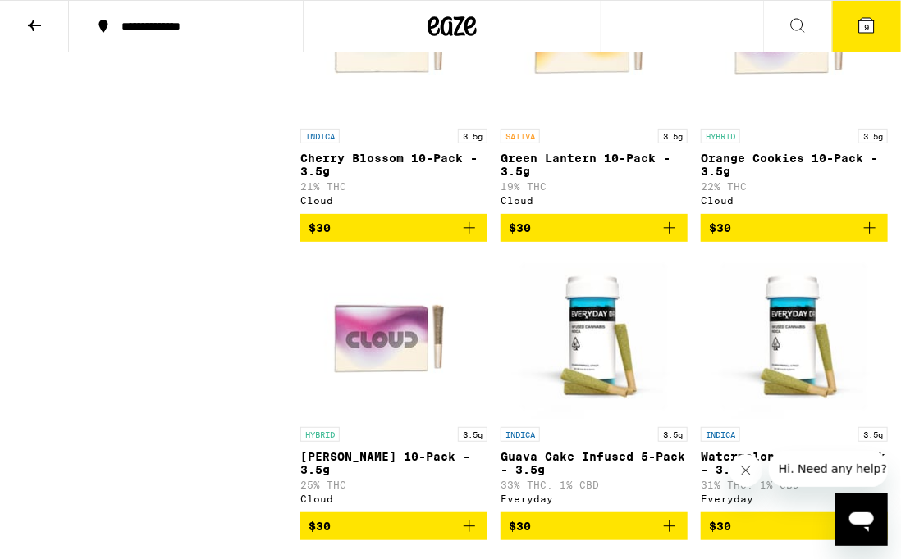
scroll to position [2425, 0]
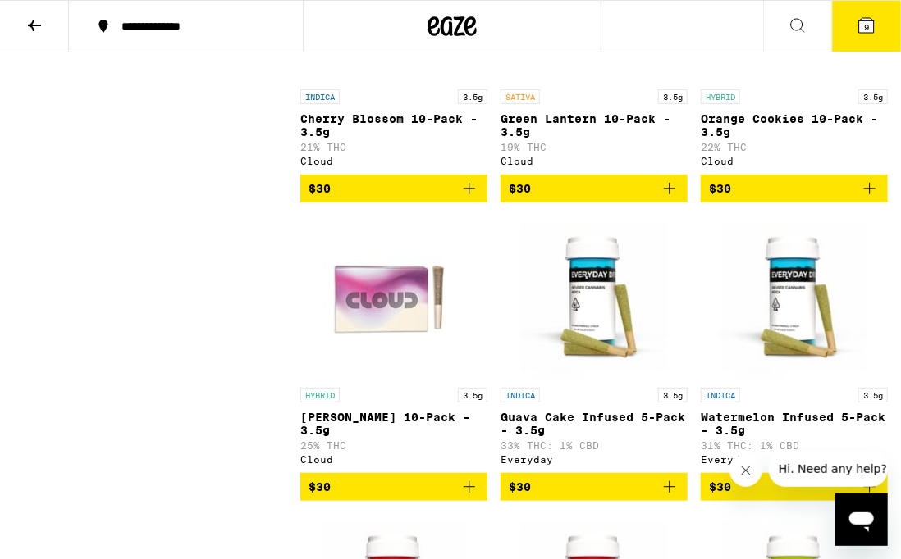
click at [668, 194] on icon "Add to bag" at bounding box center [669, 188] width 11 height 11
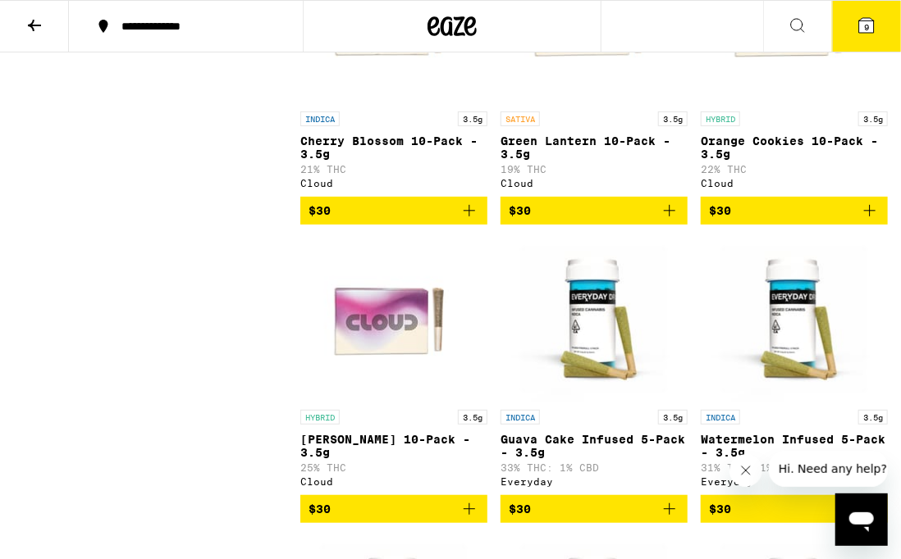
scroll to position [2402, 0]
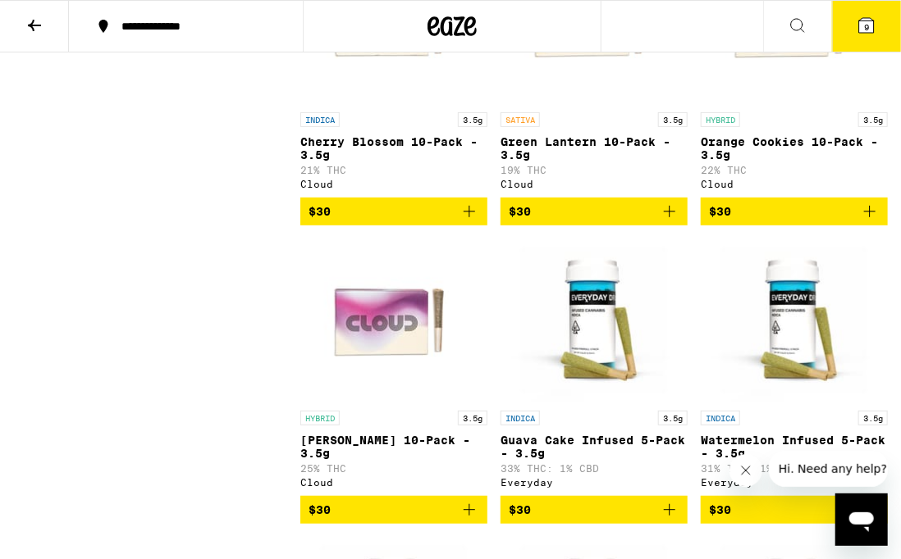
click at [668, 217] on icon "Add to bag" at bounding box center [669, 211] width 11 height 11
click at [865, 26] on span "9" at bounding box center [866, 27] width 5 height 10
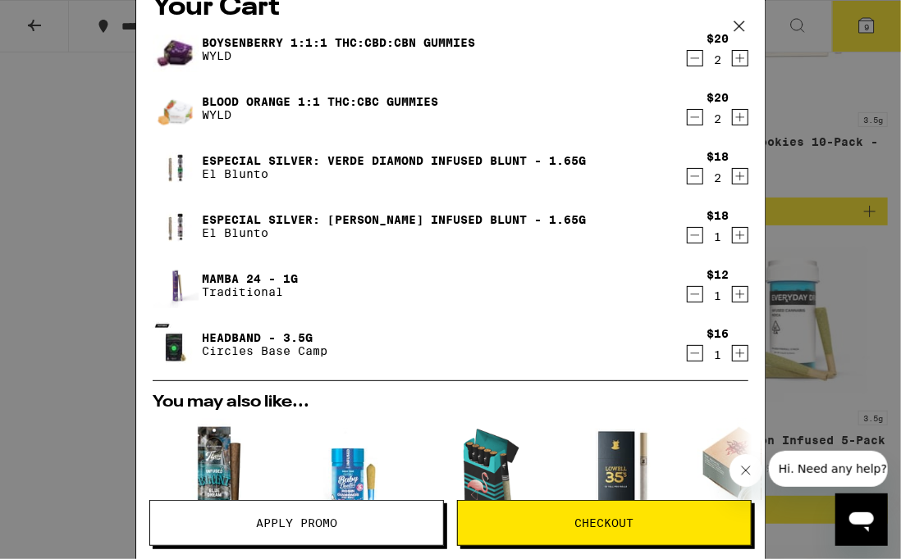
scroll to position [11, 0]
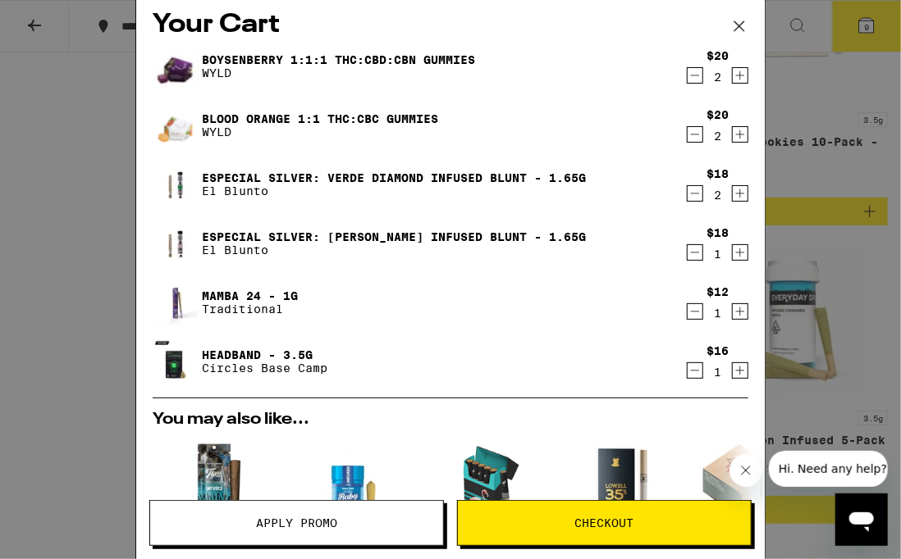
click at [693, 195] on icon "Decrement" at bounding box center [694, 194] width 15 height 20
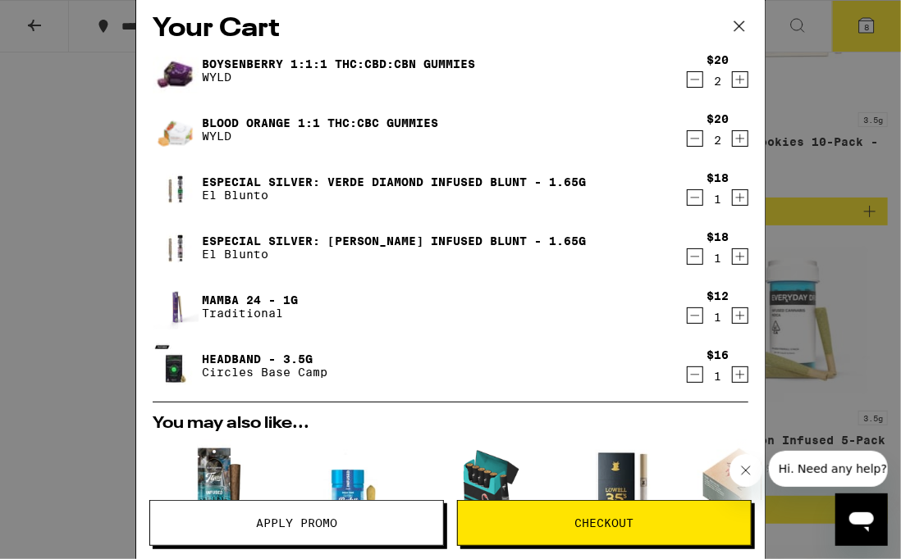
scroll to position [0, 0]
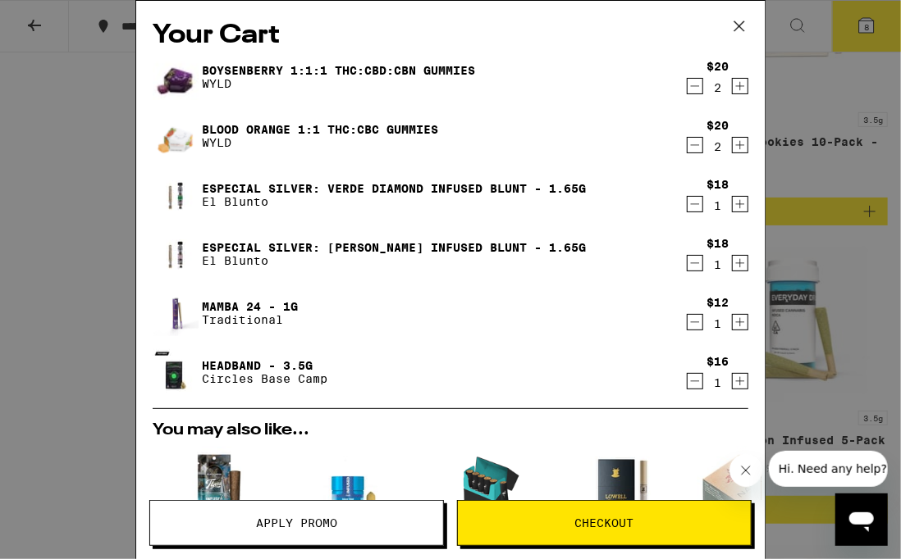
click at [737, 27] on icon at bounding box center [739, 26] width 10 height 10
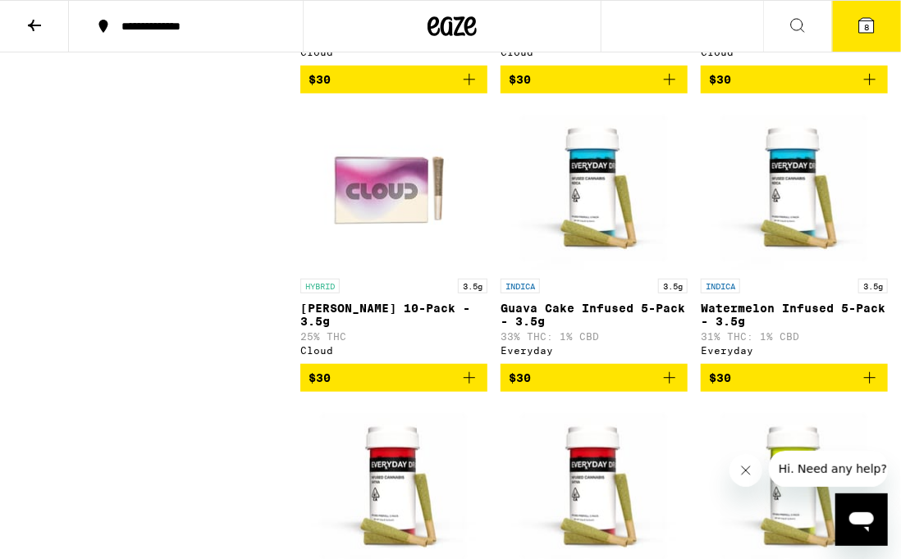
scroll to position [2526, 0]
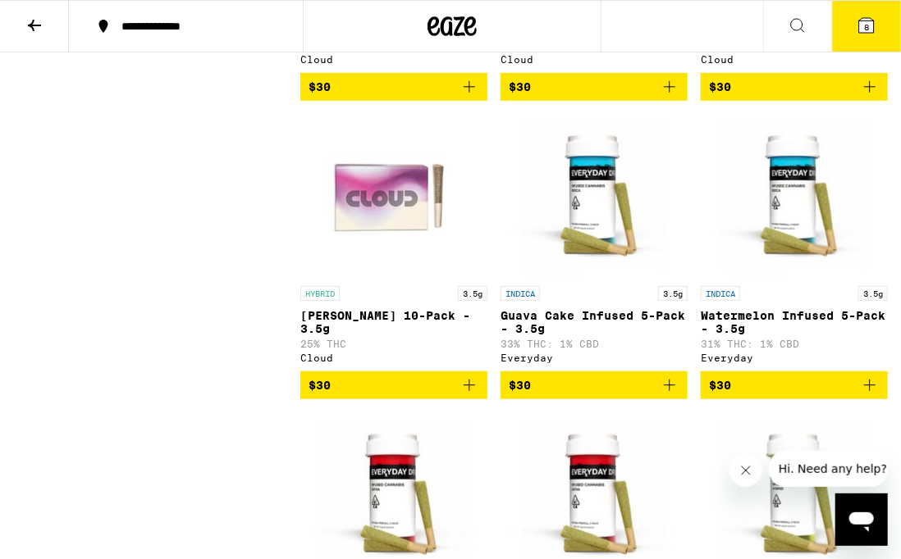
click at [468, 97] on icon "Add to bag" at bounding box center [469, 87] width 20 height 20
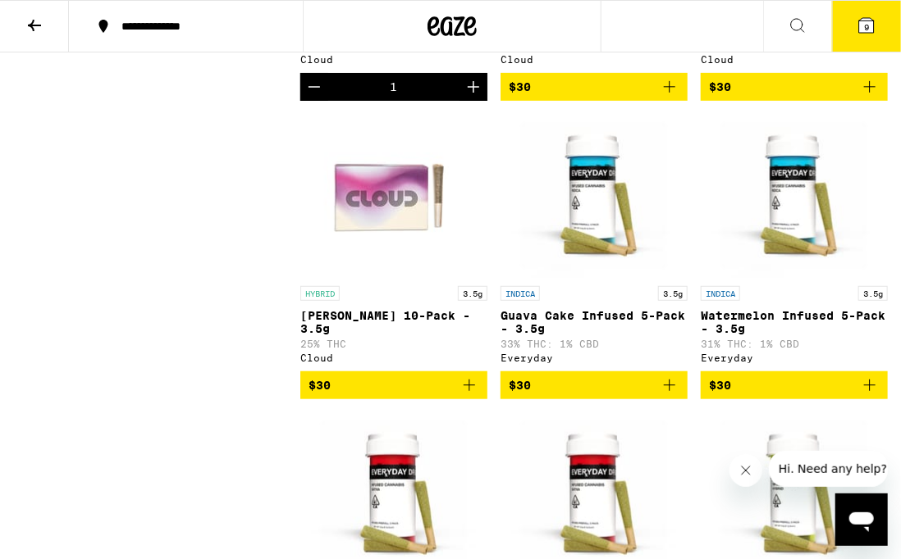
click at [862, 33] on icon at bounding box center [866, 26] width 20 height 20
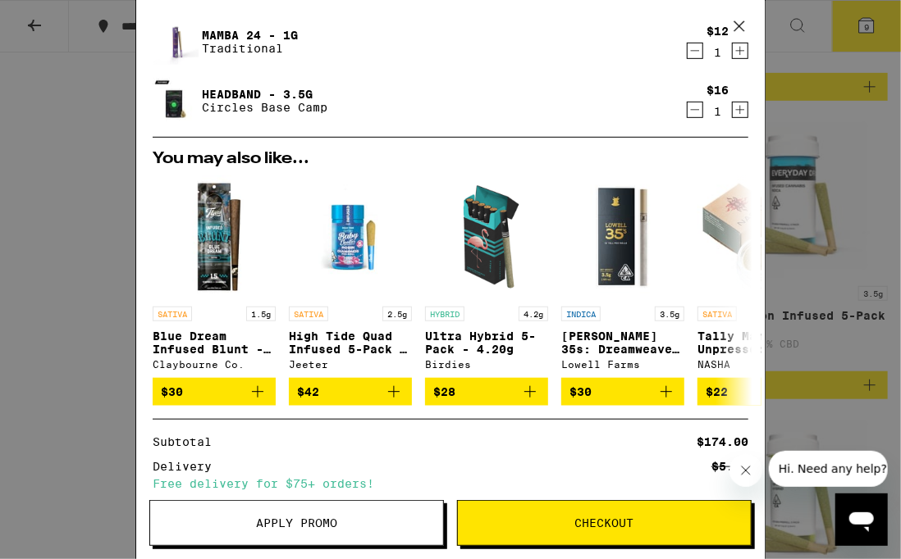
scroll to position [499, 0]
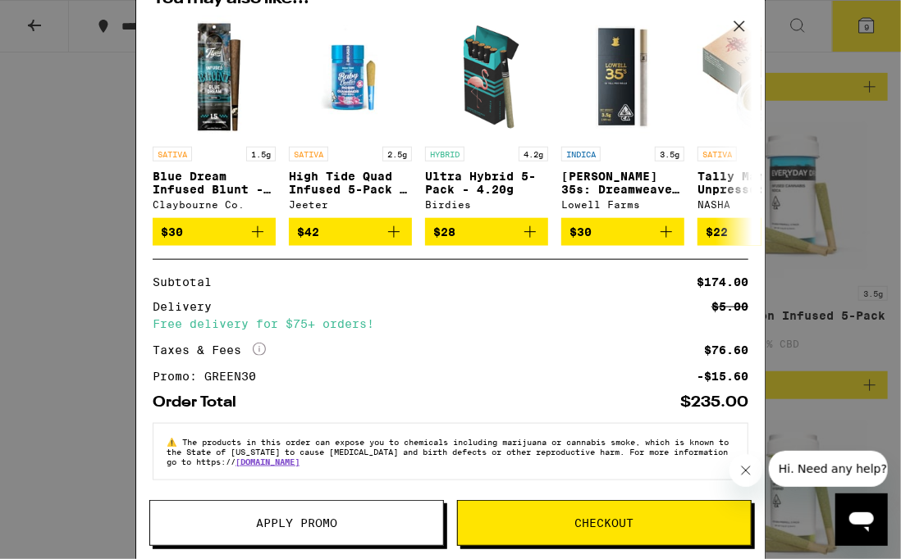
click at [308, 529] on span "Apply Promo" at bounding box center [296, 523] width 81 height 11
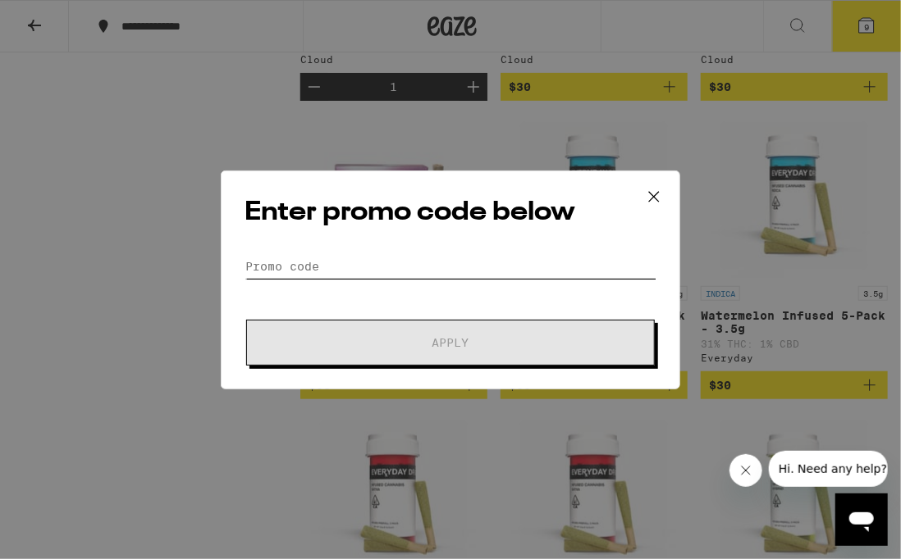
click at [313, 260] on input "Promo Code" at bounding box center [450, 266] width 412 height 25
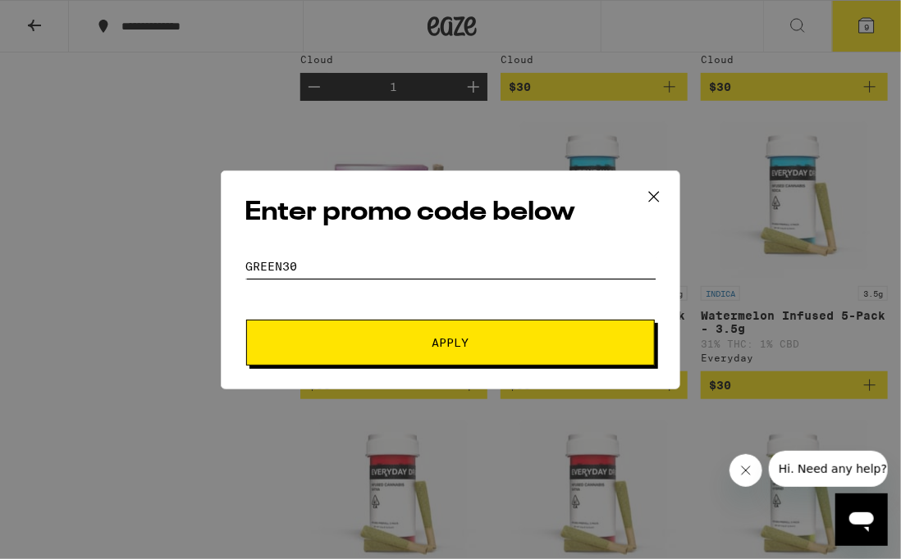
type input "GREEN30"
click at [361, 338] on span "Apply" at bounding box center [450, 342] width 295 height 11
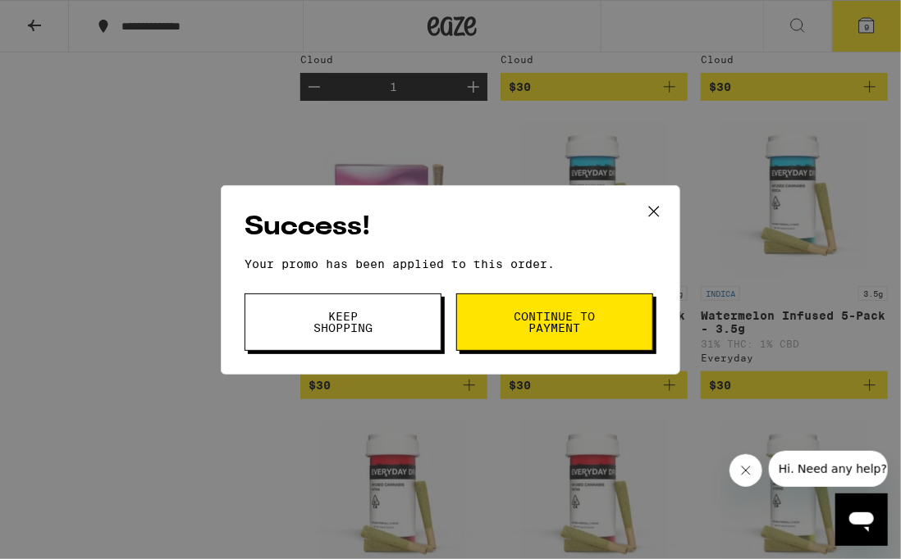
click at [489, 322] on button "Continue to payment" at bounding box center [554, 322] width 197 height 57
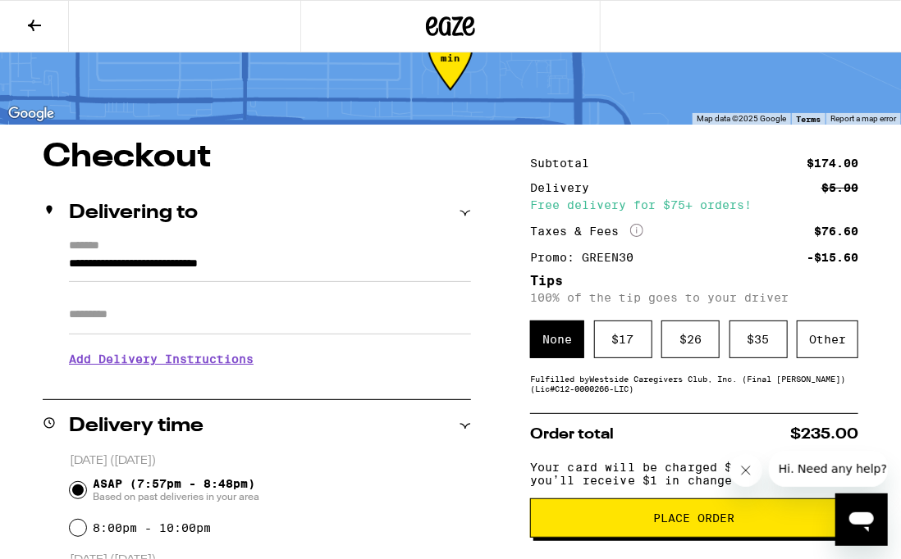
scroll to position [57, 0]
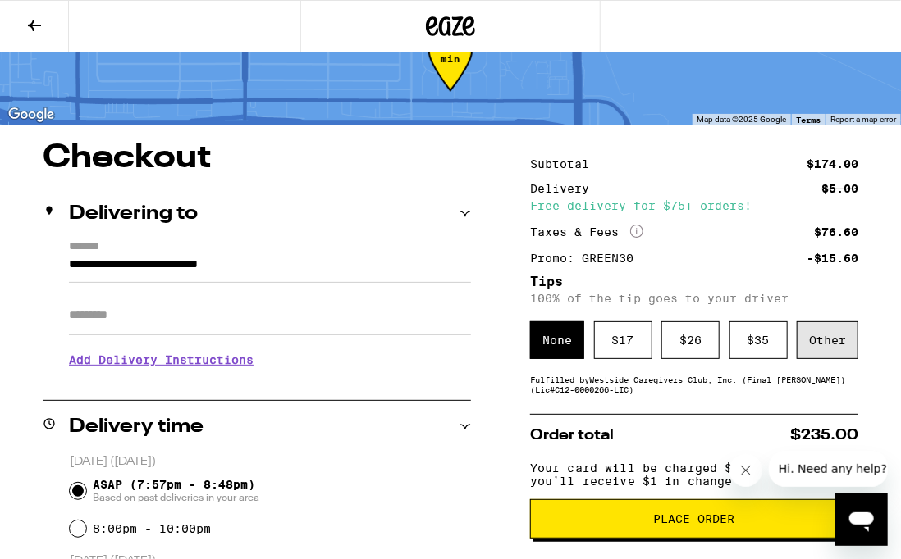
click at [821, 340] on div "Other" at bounding box center [827, 341] width 62 height 38
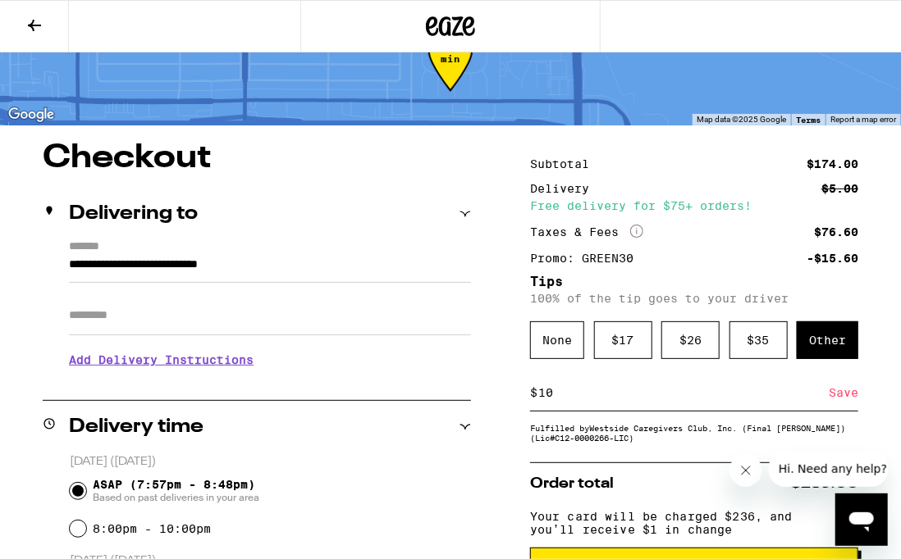
click at [723, 400] on input "10" at bounding box center [682, 393] width 291 height 15
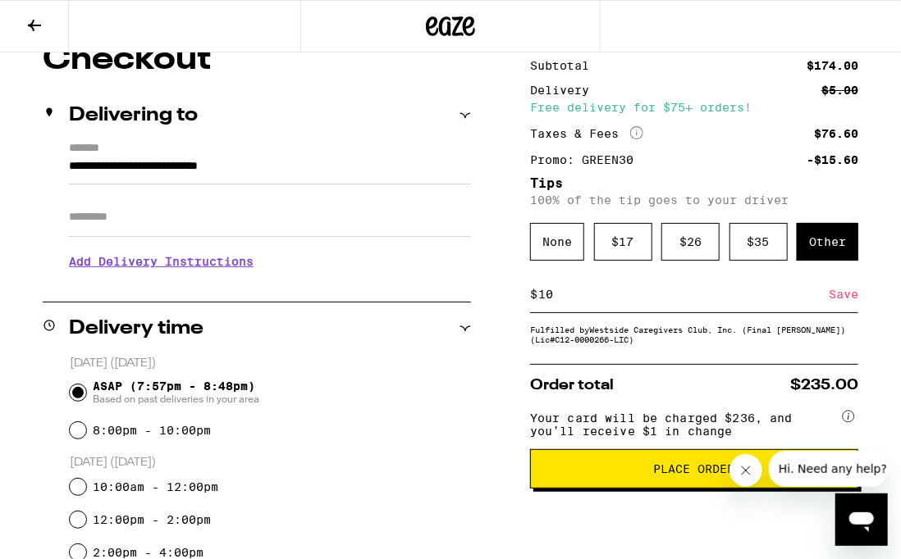
scroll to position [173, 0]
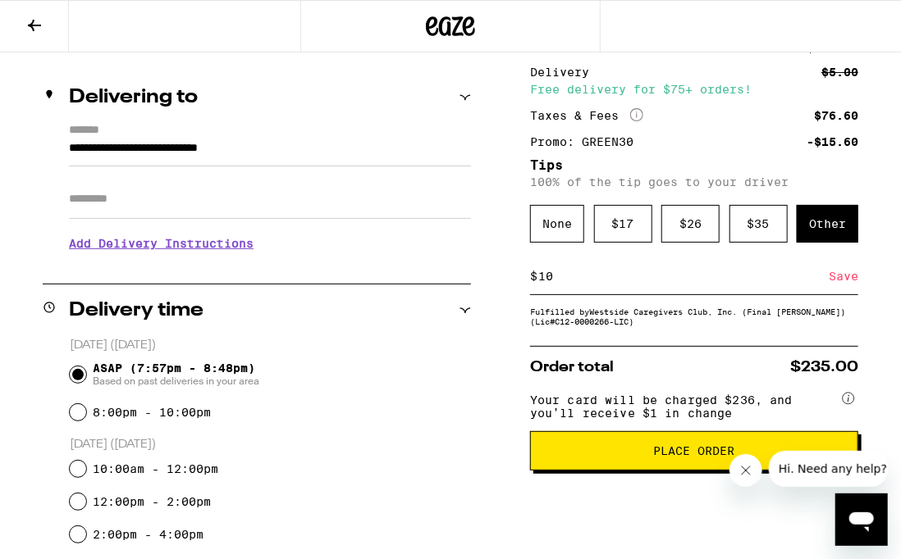
type input "10"
click at [842, 284] on div "Save" at bounding box center [843, 276] width 30 height 36
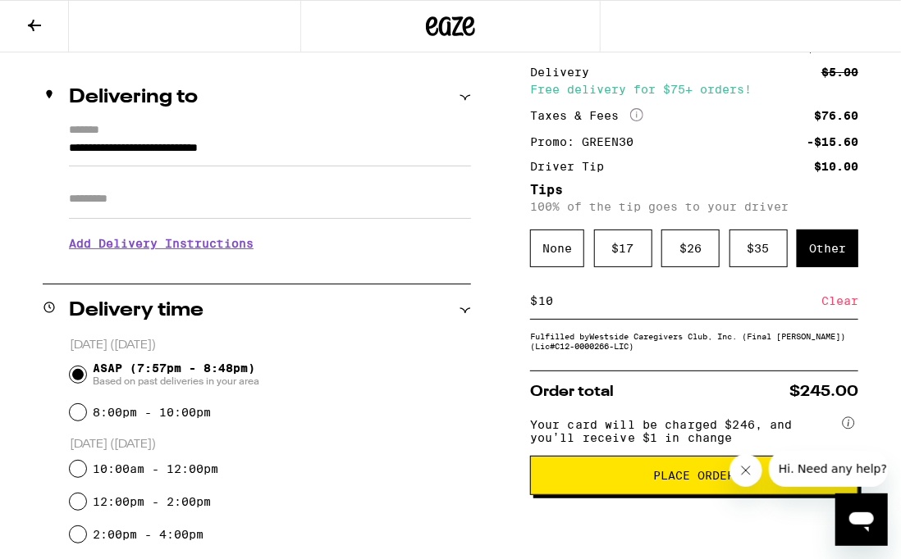
click at [588, 481] on span "Place Order" at bounding box center [694, 475] width 300 height 11
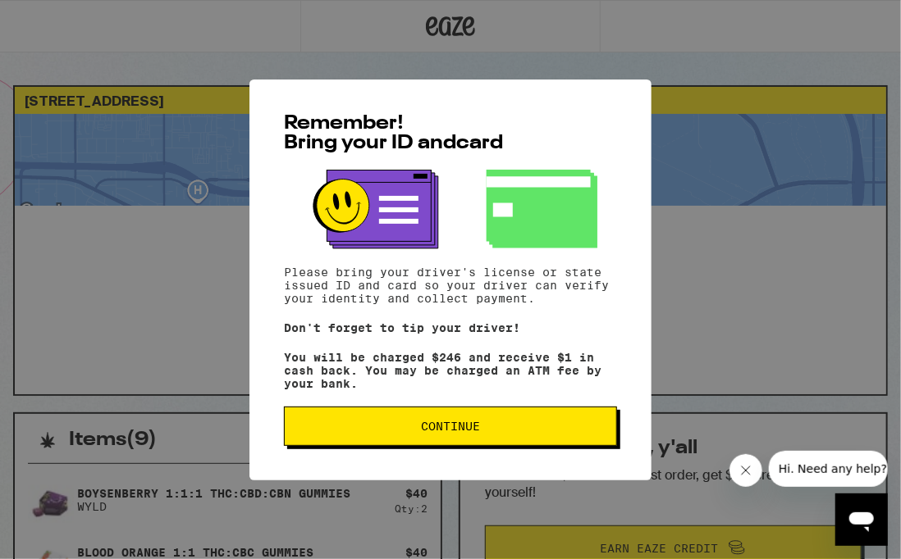
click at [337, 430] on span "Continue" at bounding box center [450, 426] width 305 height 11
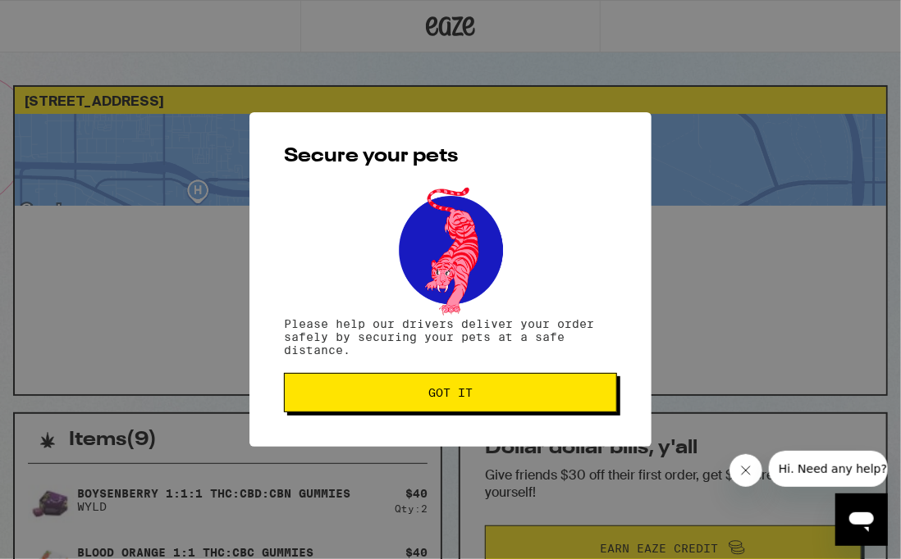
click at [349, 390] on span "Got it" at bounding box center [450, 392] width 305 height 11
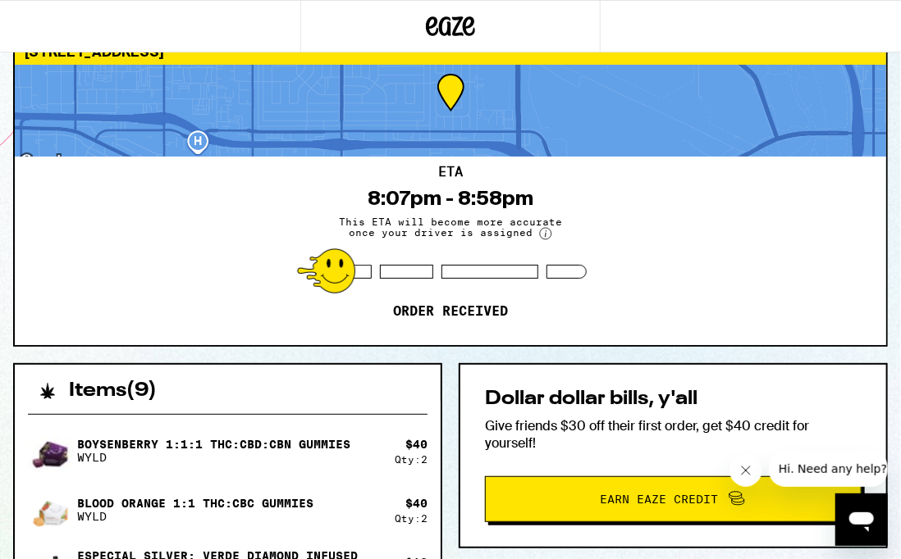
scroll to position [22, 0]
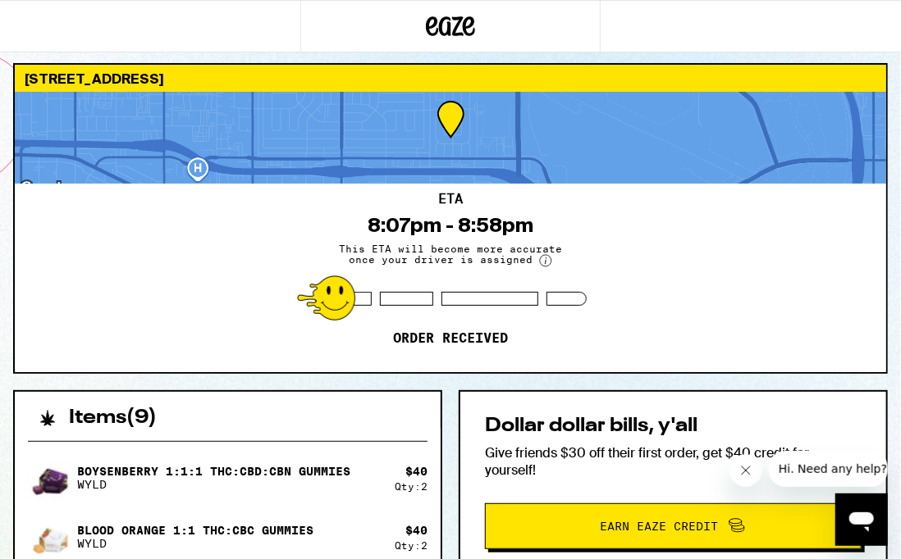
click at [198, 171] on div at bounding box center [450, 138] width 871 height 92
click at [348, 140] on div at bounding box center [450, 138] width 871 height 92
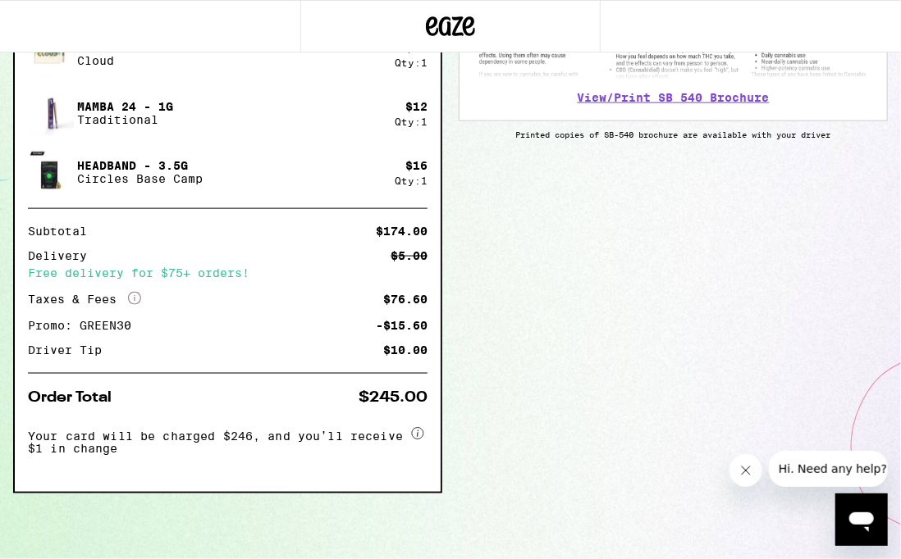
scroll to position [0, 0]
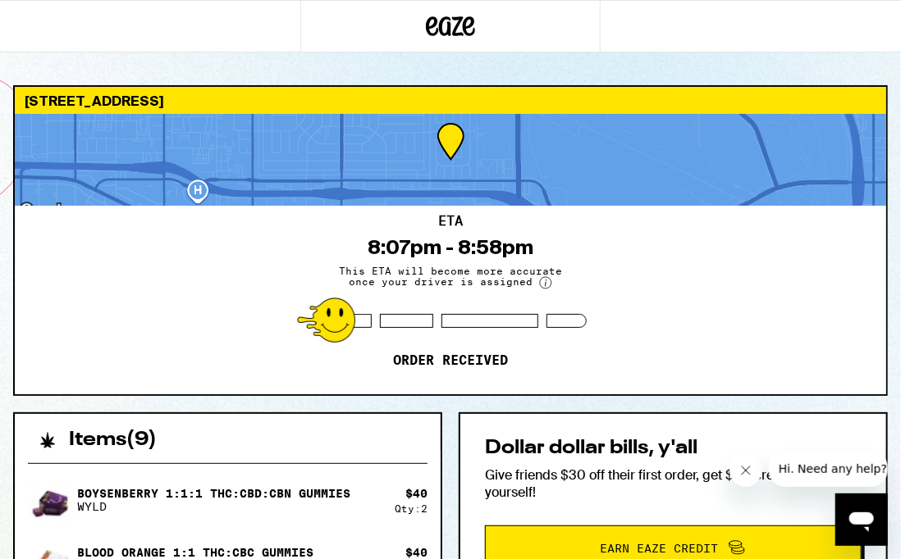
click at [835, 475] on button "Hi. Need any help?" at bounding box center [832, 468] width 128 height 36
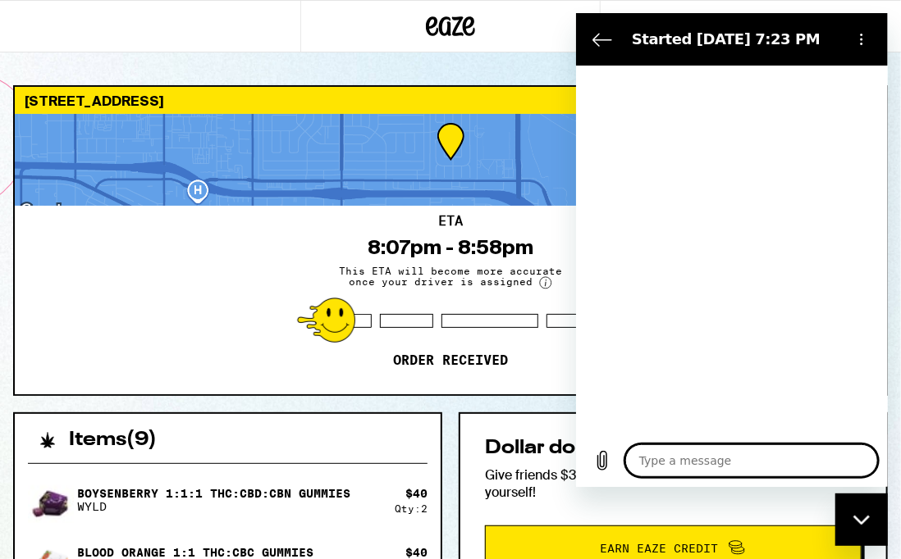
type textarea "x"
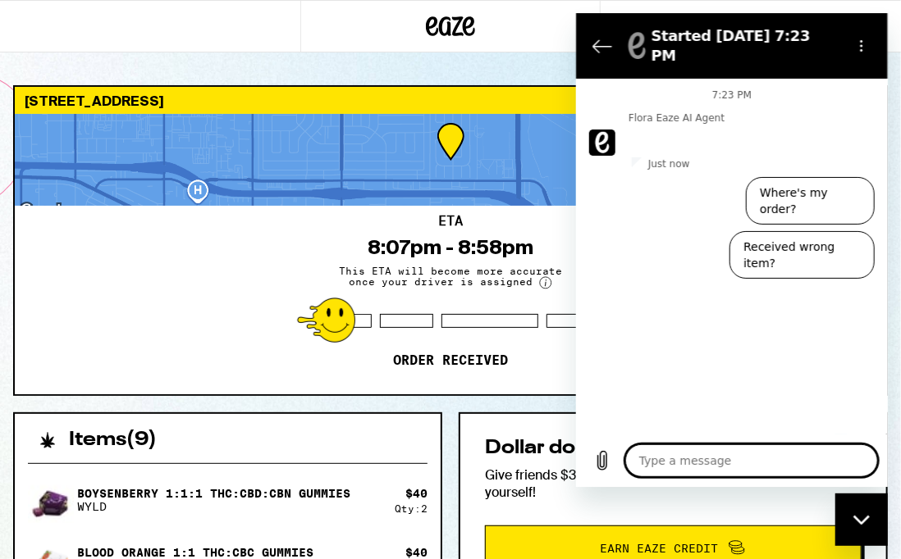
type textarea "A"
type textarea "x"
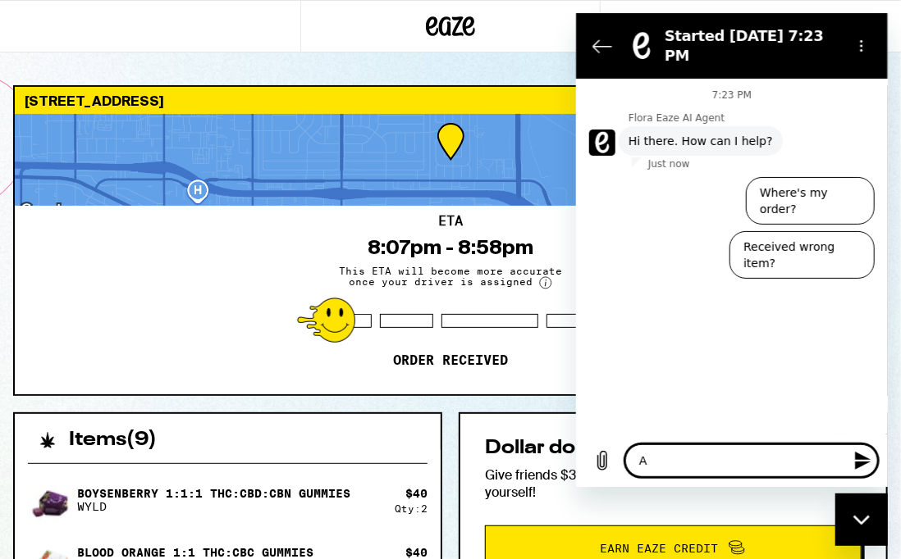
type textarea "AD"
type textarea "x"
type textarea "ADD"
type textarea "x"
type textarea "AD"
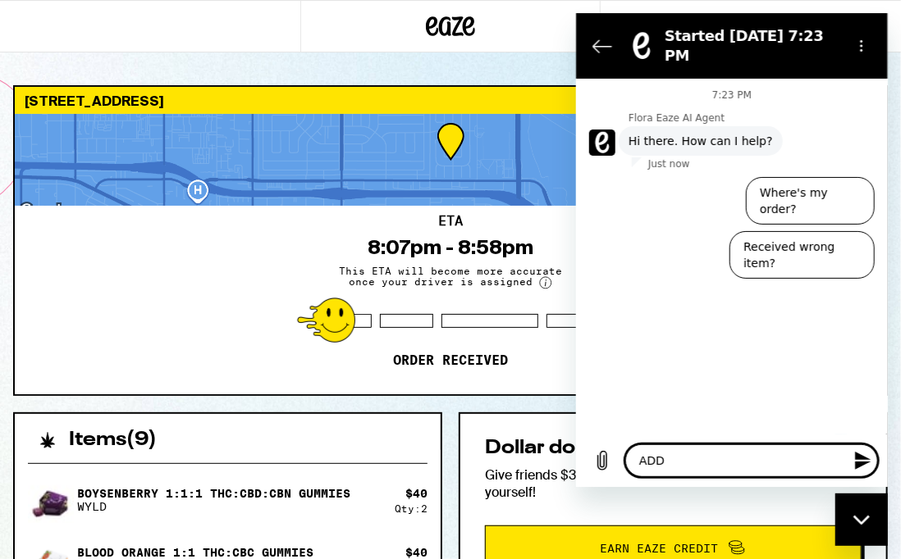
type textarea "x"
type textarea "A"
type textarea "x"
type textarea "l"
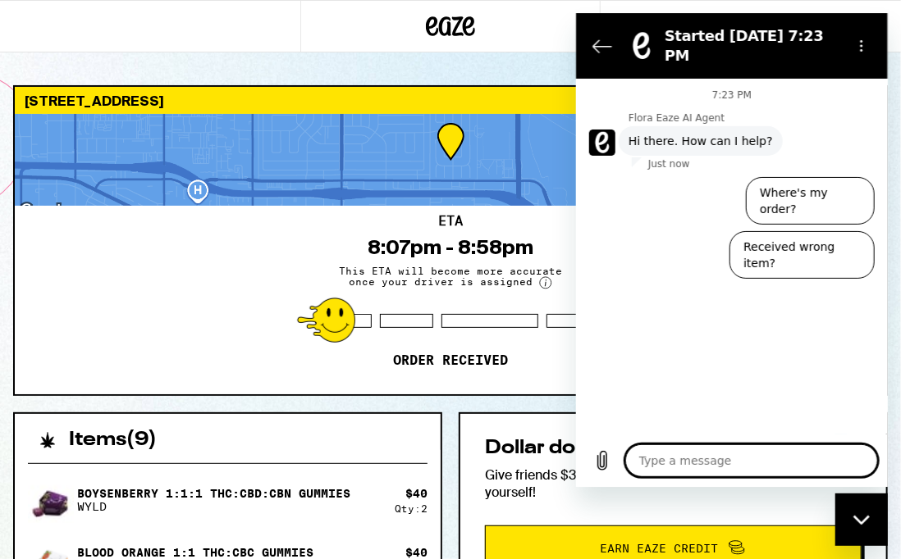
type textarea "x"
type textarea "la"
type textarea "x"
type textarea "l"
type textarea "x"
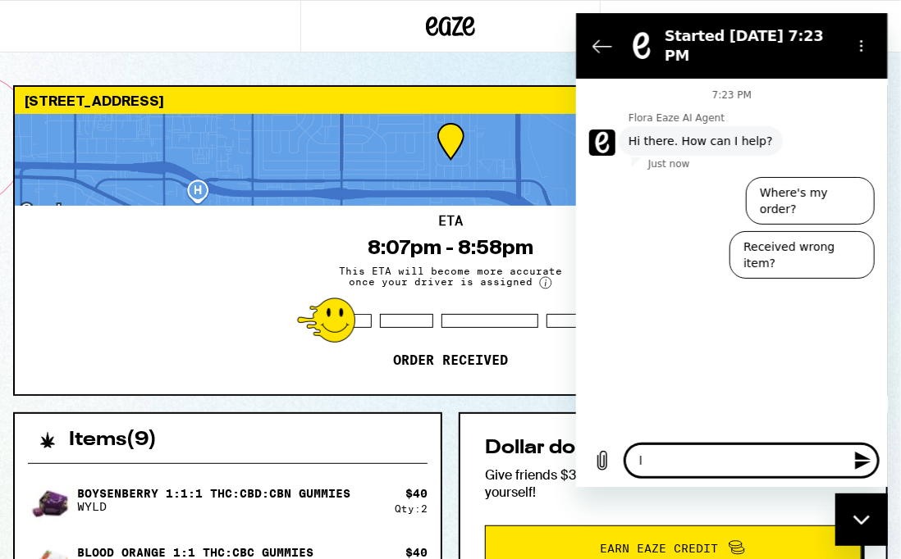
type textarea "x"
type textarea "a"
type textarea "x"
type textarea "ad"
type textarea "x"
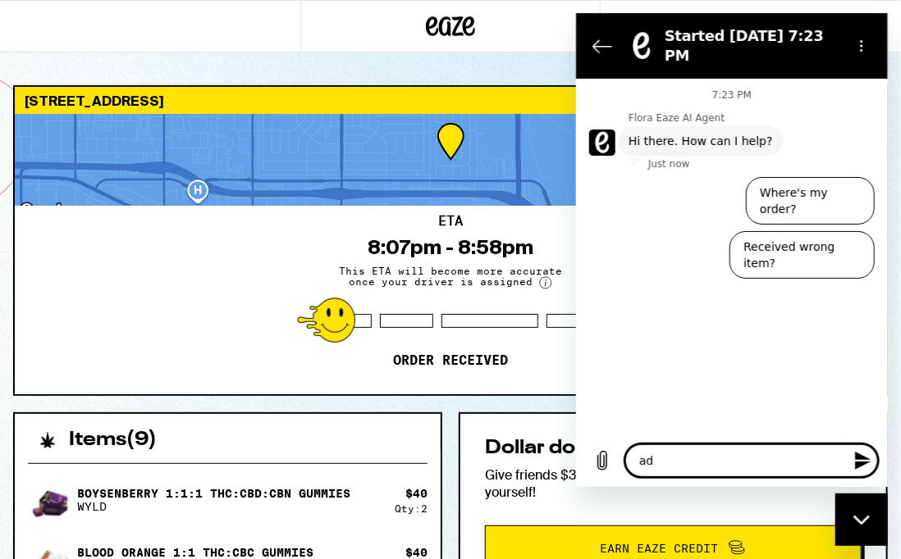
type textarea "add"
type textarea "x"
type textarea "addr"
type textarea "x"
type textarea "addre"
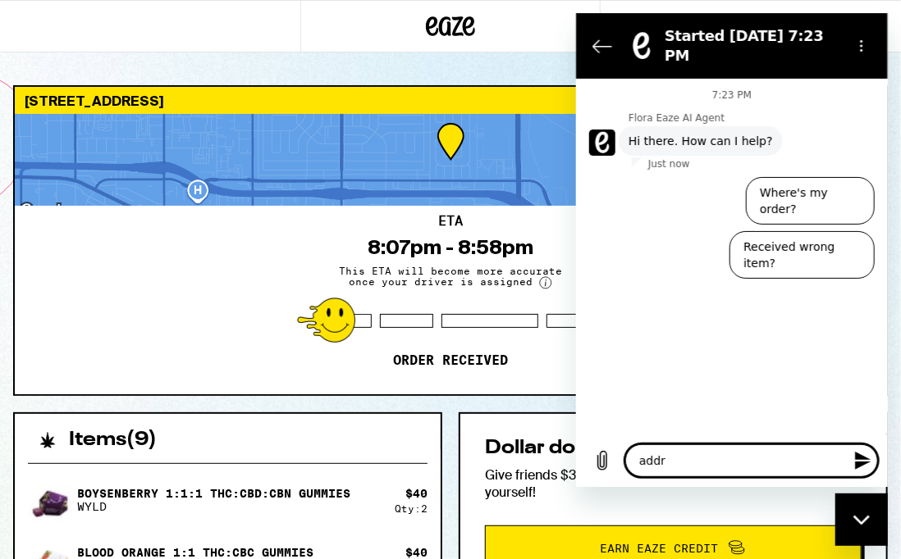
type textarea "x"
type textarea "addres"
type textarea "x"
type textarea "address"
type textarea "x"
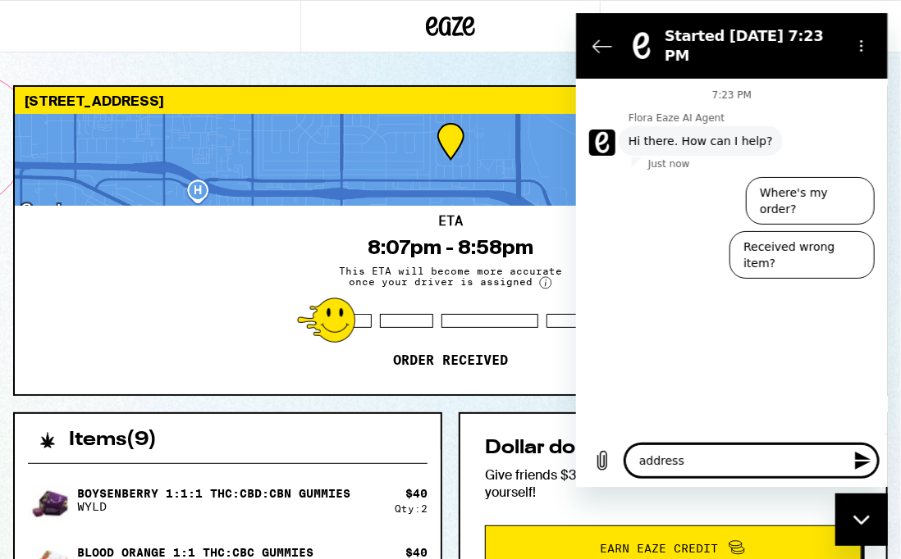
type textarea "address"
type textarea "x"
type textarea "address s"
type textarea "x"
type textarea "address sh"
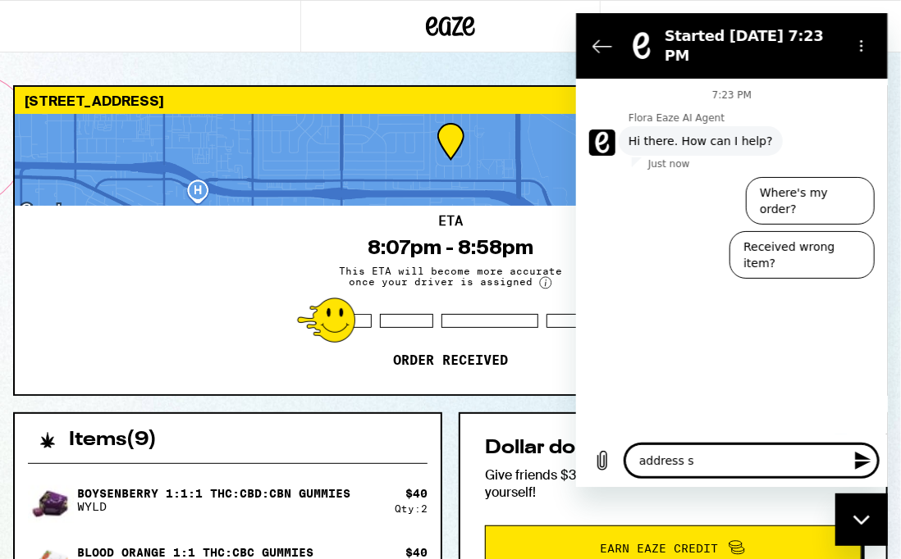
type textarea "x"
type textarea "address sho"
type textarea "x"
type textarea "address shou"
type textarea "x"
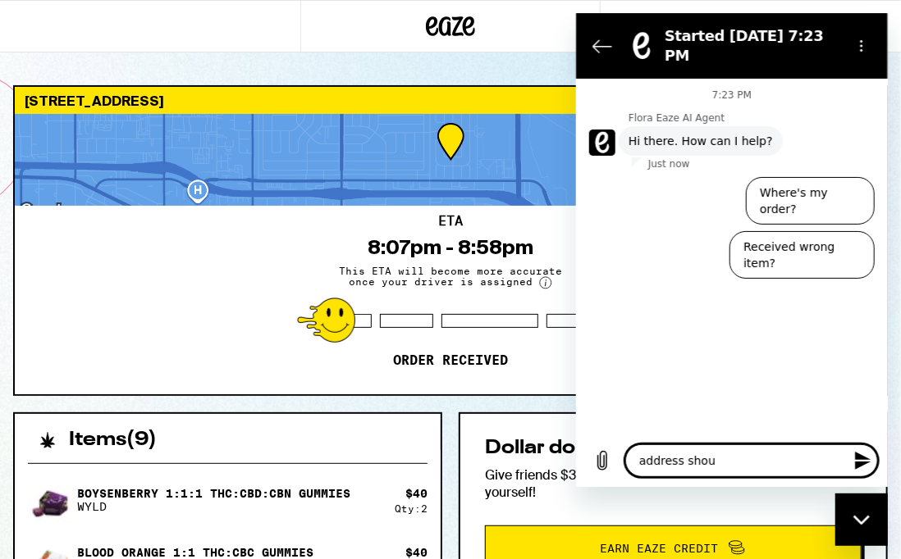
type textarea "address shoul"
type textarea "x"
type textarea "address shou"
type textarea "x"
type textarea "address sho"
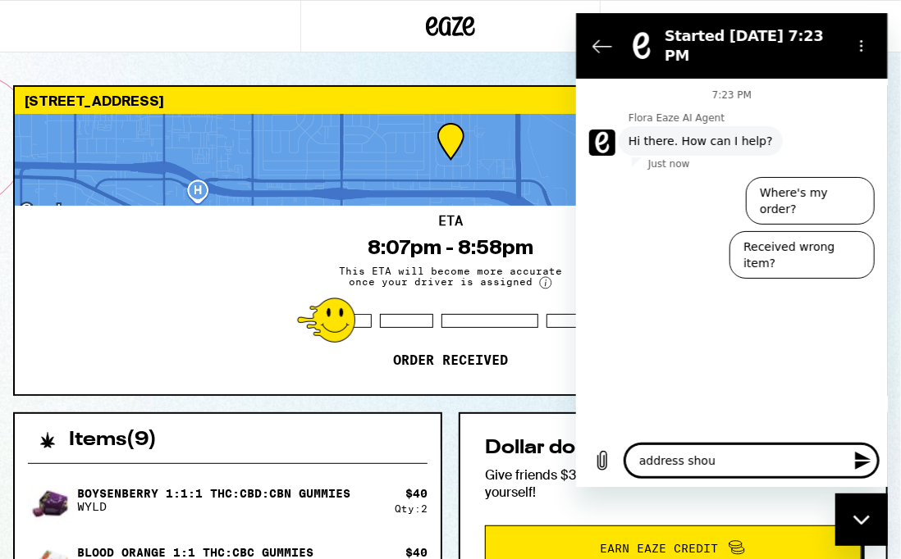
type textarea "x"
type textarea "address sh"
type textarea "x"
type textarea "address s"
type textarea "x"
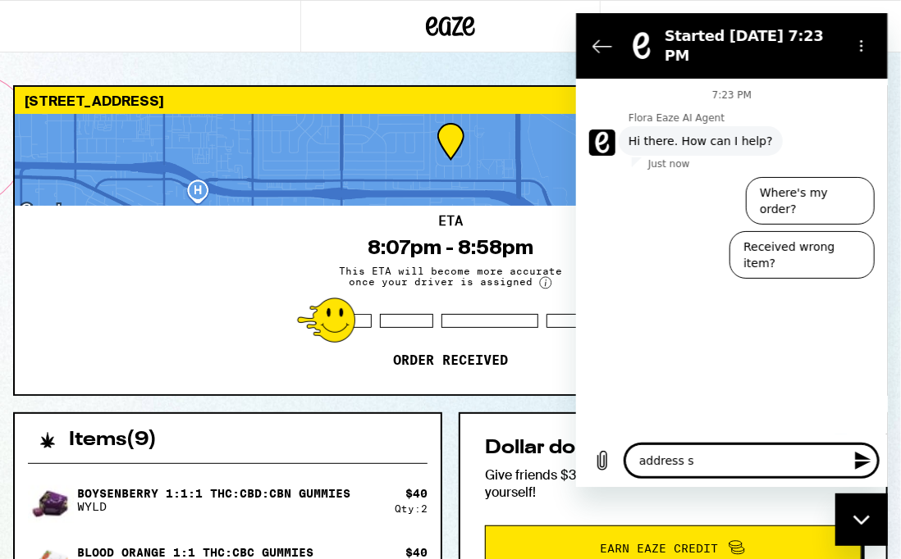
type textarea "address"
type textarea "x"
type textarea "address c"
type textarea "x"
type textarea "address ci"
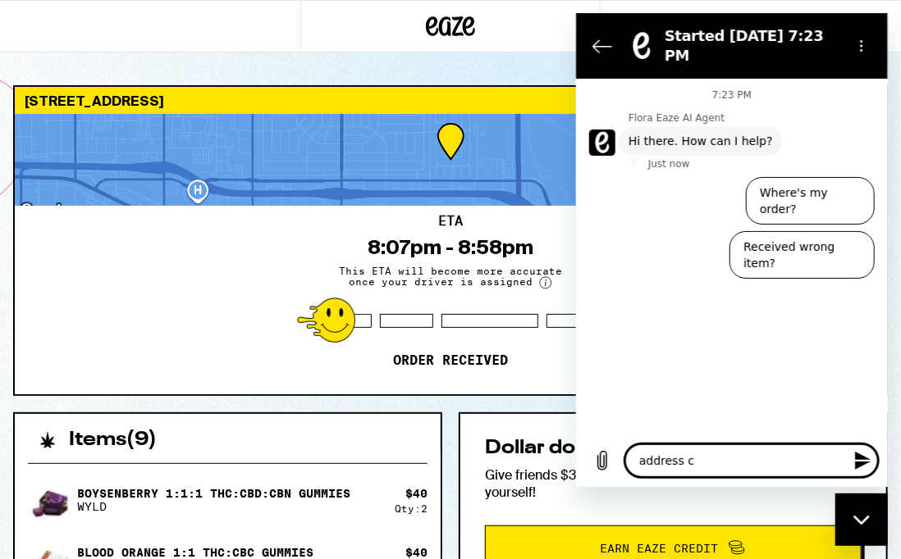
type textarea "x"
type textarea "address cit"
type textarea "x"
type textarea "address city"
type textarea "x"
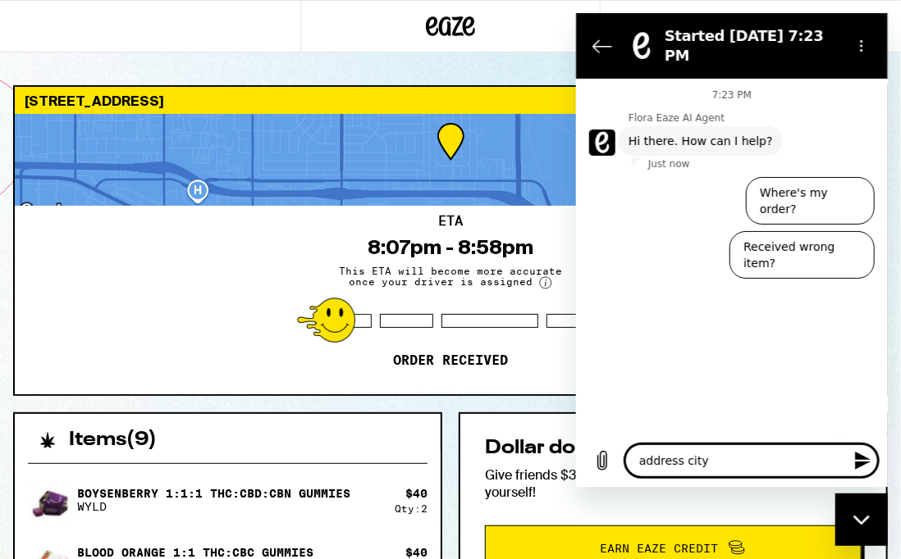
type textarea "address city"
type textarea "x"
type textarea "address city c"
type textarea "x"
type textarea "address city"
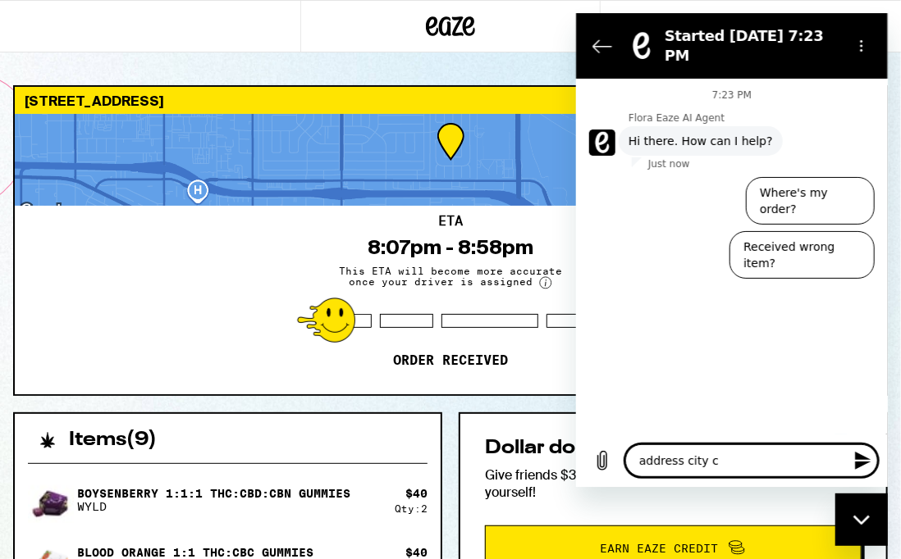
type textarea "x"
type textarea "address city s"
type textarea "x"
type textarea "address city sh"
type textarea "x"
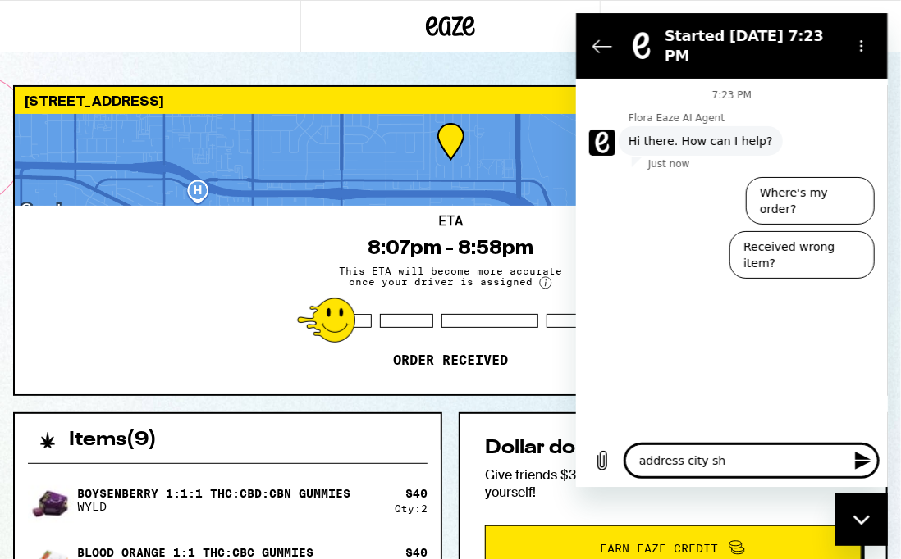
type textarea "address city sho"
type textarea "x"
type textarea "address city shou"
type textarea "x"
type textarea "address city [GEOGRAPHIC_DATA]"
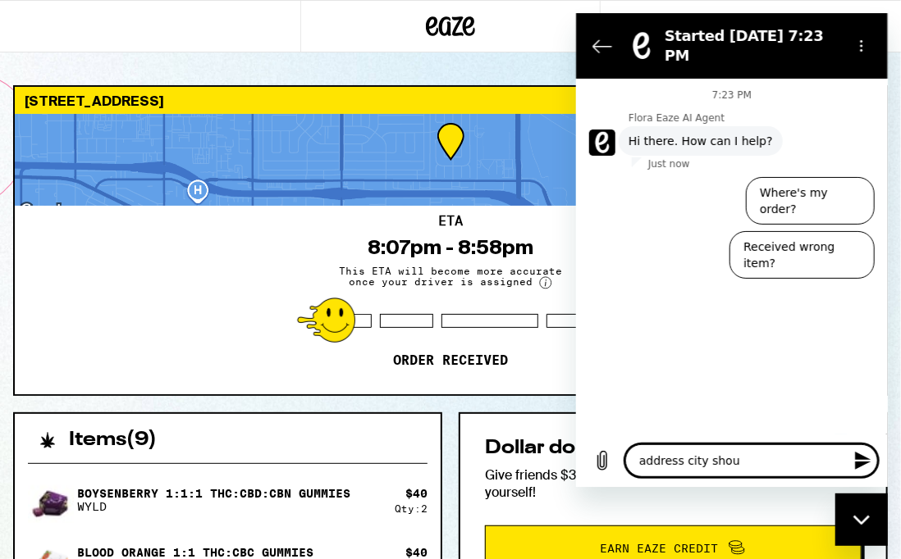
type textarea "x"
type textarea "address city should"
type textarea "x"
type textarea "address city should"
type textarea "x"
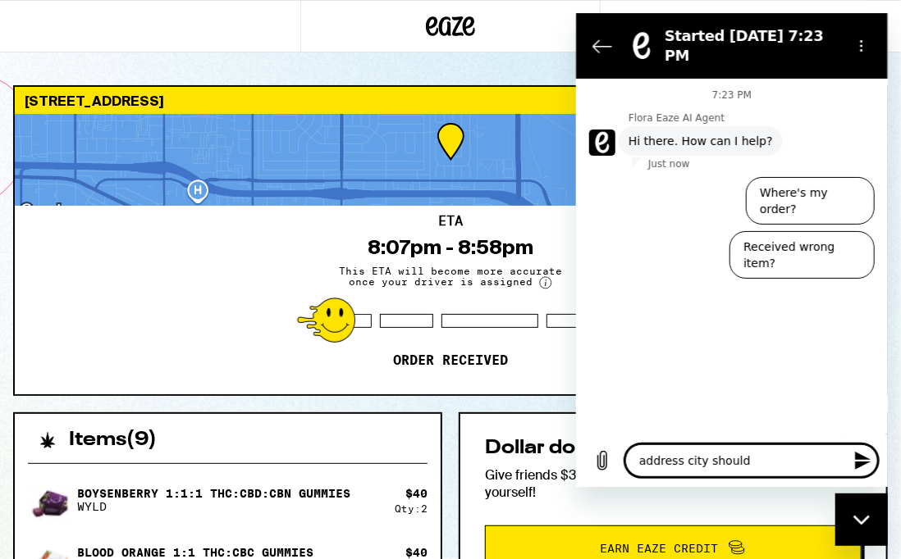
type textarea "address city should b"
type textarea "x"
type textarea "address city should be"
type textarea "x"
type textarea "address city should be"
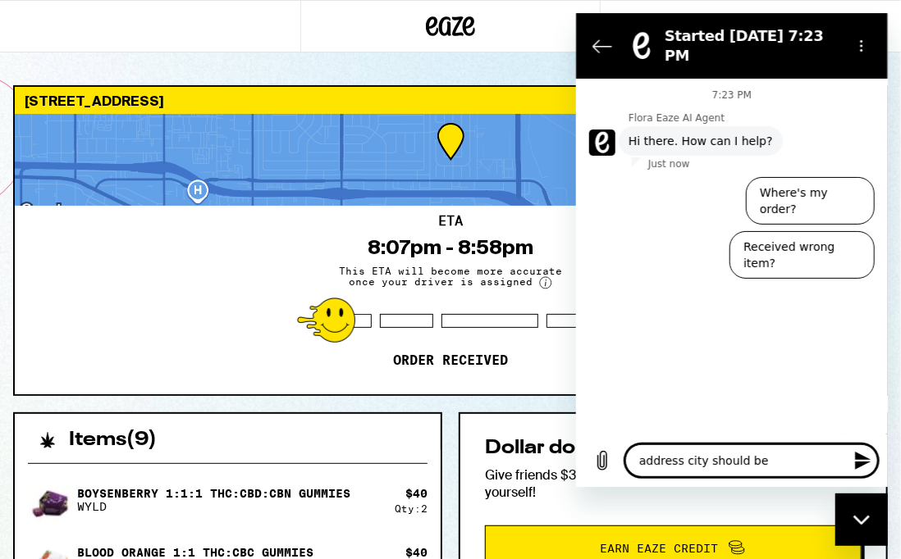
type textarea "x"
type textarea "address city should be E"
type textarea "x"
type textarea "address city should be En"
type textarea "x"
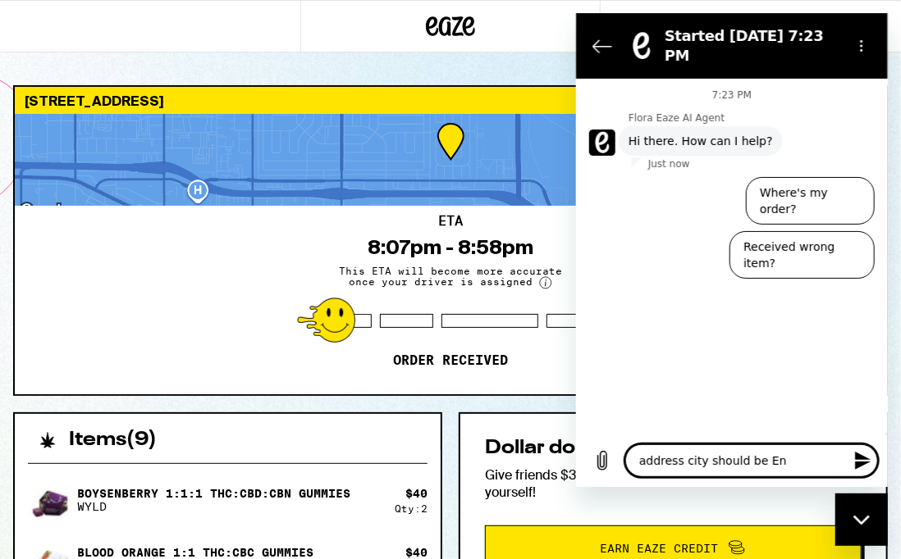
type textarea "address city should be Enc"
type textarea "x"
type textarea "address city should be Enci"
type textarea "x"
type textarea "address city should be Encin"
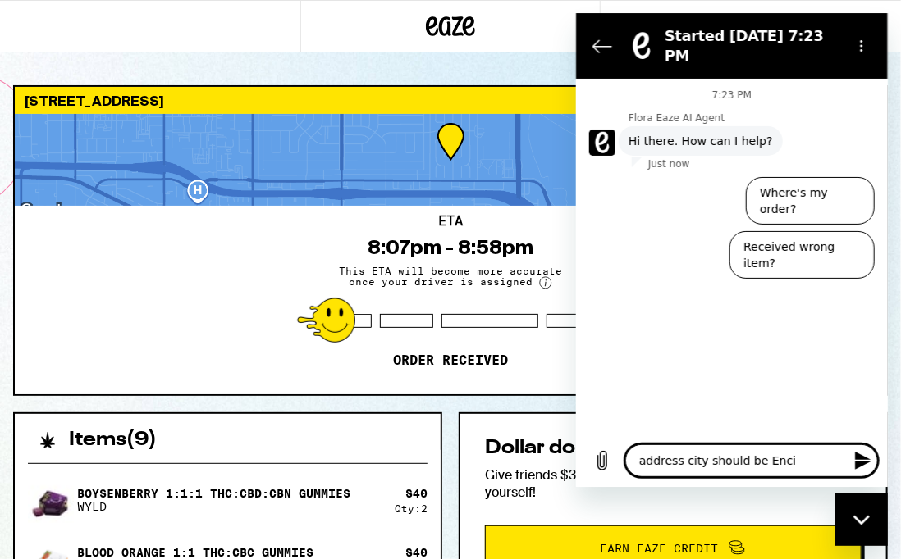
type textarea "x"
type textarea "address city should be Encino"
type textarea "x"
type textarea "address city should be Encino"
type textarea "x"
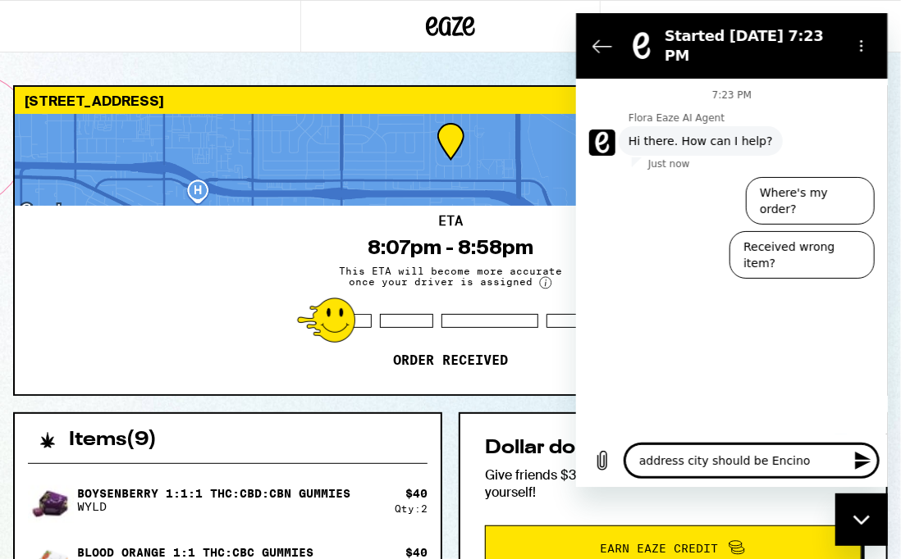
type textarea "address city should be Encino N"
type textarea "x"
type textarea "address city should be Encino NO"
type textarea "x"
type textarea "address city should be Encino NOT"
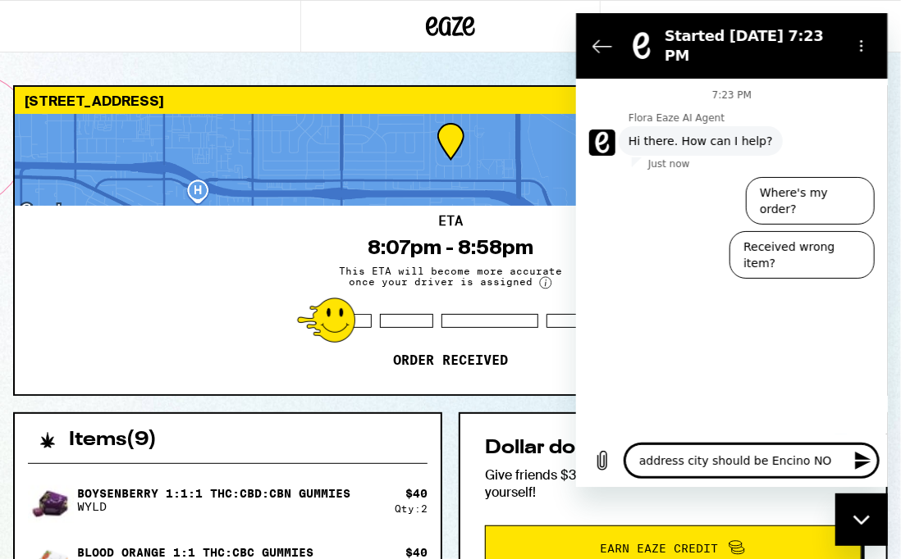
type textarea "x"
type textarea "address city should be Encino NOT"
type textarea "x"
type textarea "address city should be Encino NOT L"
type textarea "x"
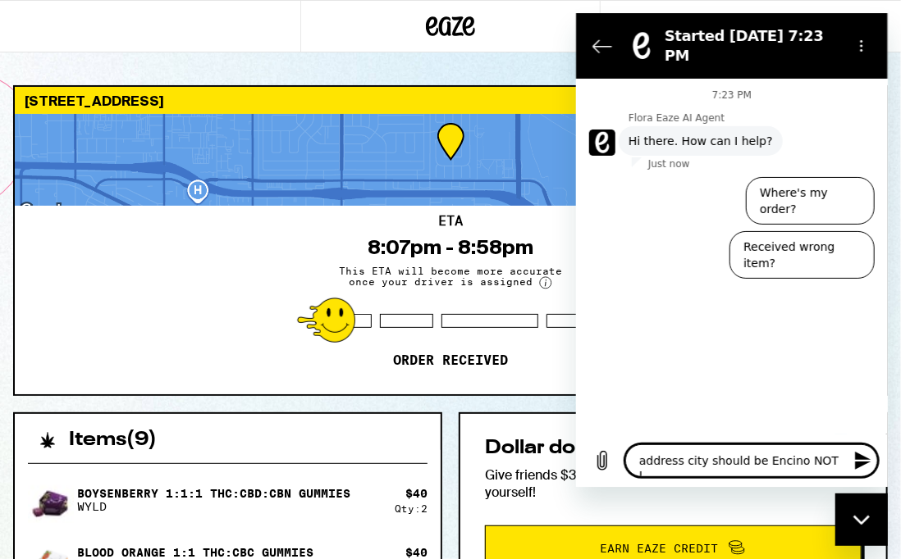
type textarea "address city should be Encino NOT Lo"
type textarea "x"
type textarea "address city should be Encino NOT Los"
type textarea "x"
type textarea "address city should be Encino NOT Los"
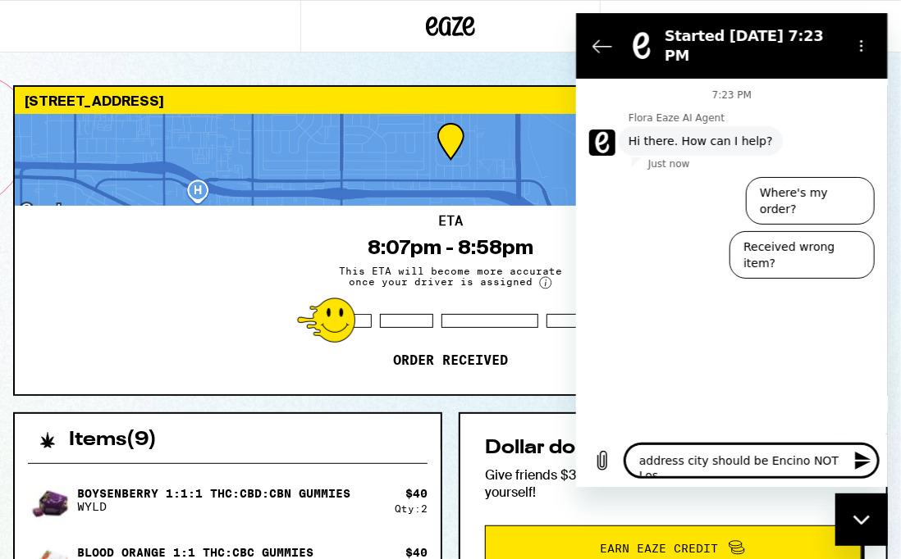
type textarea "x"
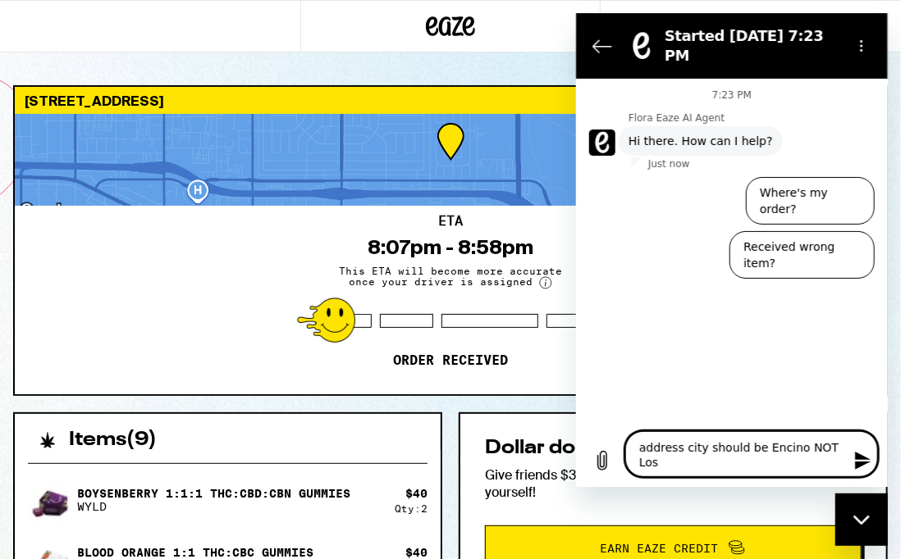
type textarea "address city should be Encino NOT Los A"
type textarea "x"
type textarea "address city should be Encino NOT [GEOGRAPHIC_DATA]"
type textarea "x"
type textarea "address city should be Encino NOT [GEOGRAPHIC_DATA]"
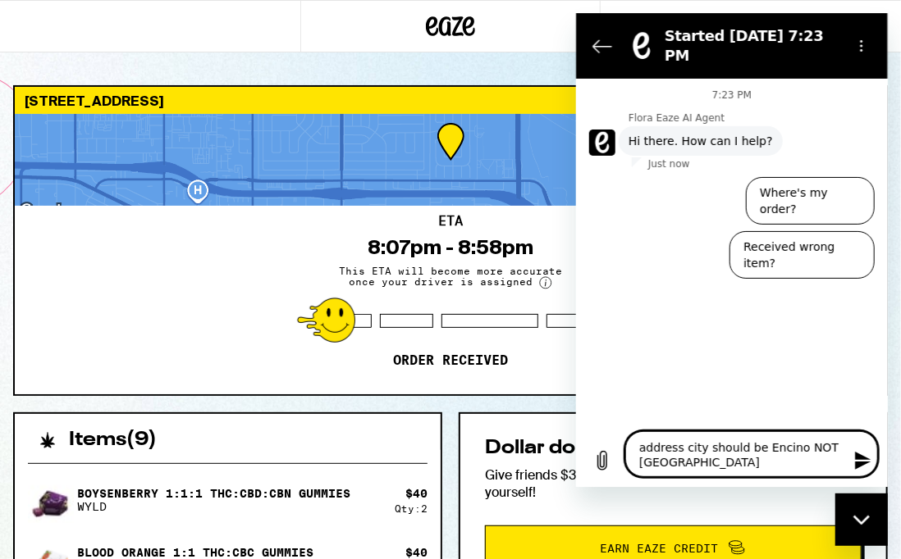
type textarea "x"
type textarea "address city should be Encino NOT [GEOGRAPHIC_DATA]"
type textarea "x"
type textarea "address city should be Encino NOT [GEOGRAPHIC_DATA]"
type textarea "x"
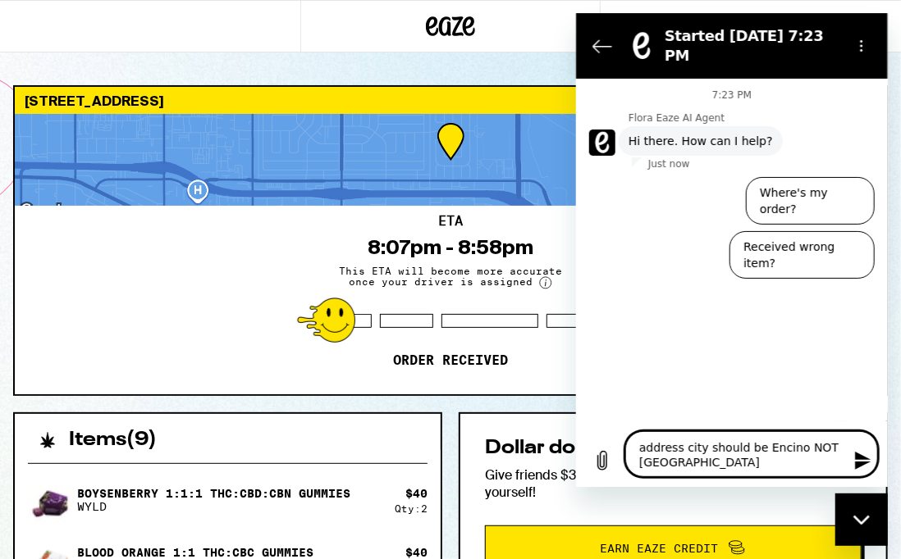
type textarea "address city should be Encino NOT [GEOGRAPHIC_DATA]"
type textarea "x"
type textarea "address city should be Encino NOT [GEOGRAPHIC_DATA]"
type textarea "x"
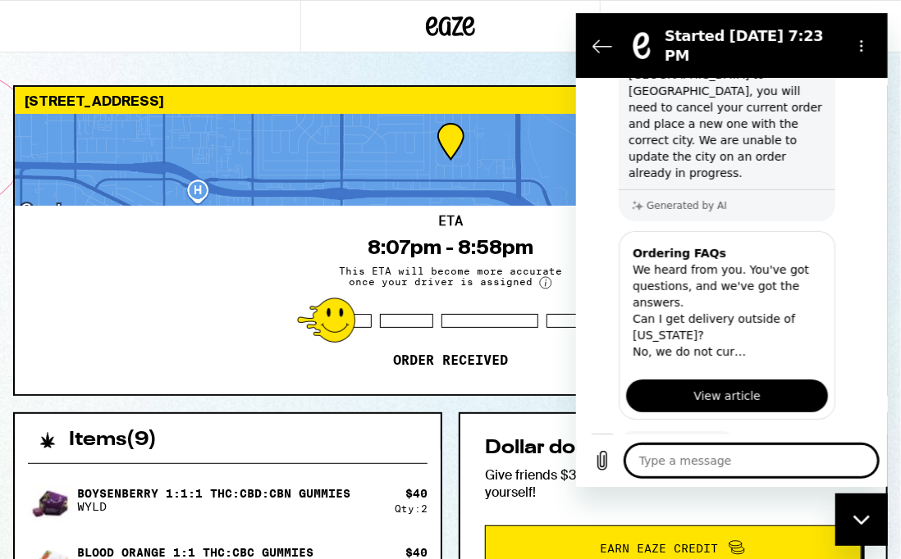
scroll to position [244, 0]
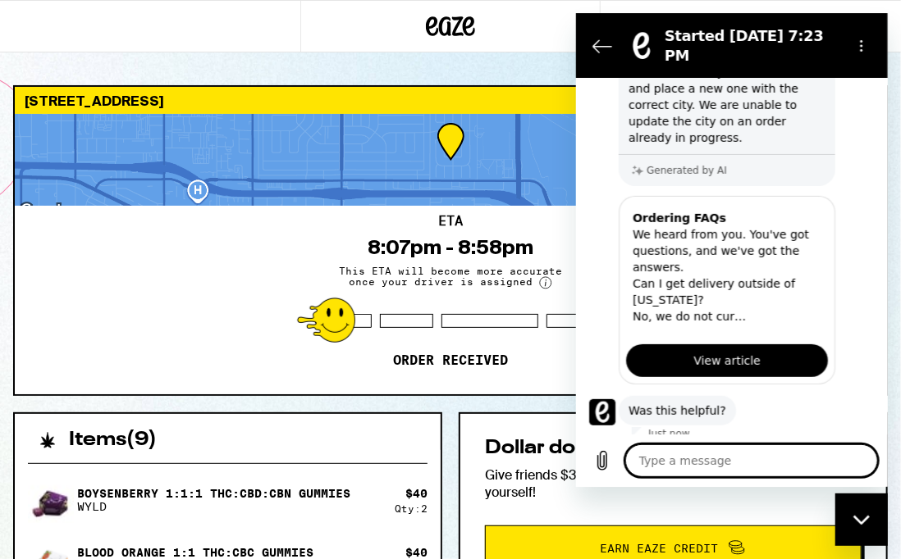
click at [863, 534] on div "Close messaging window" at bounding box center [860, 519] width 49 height 49
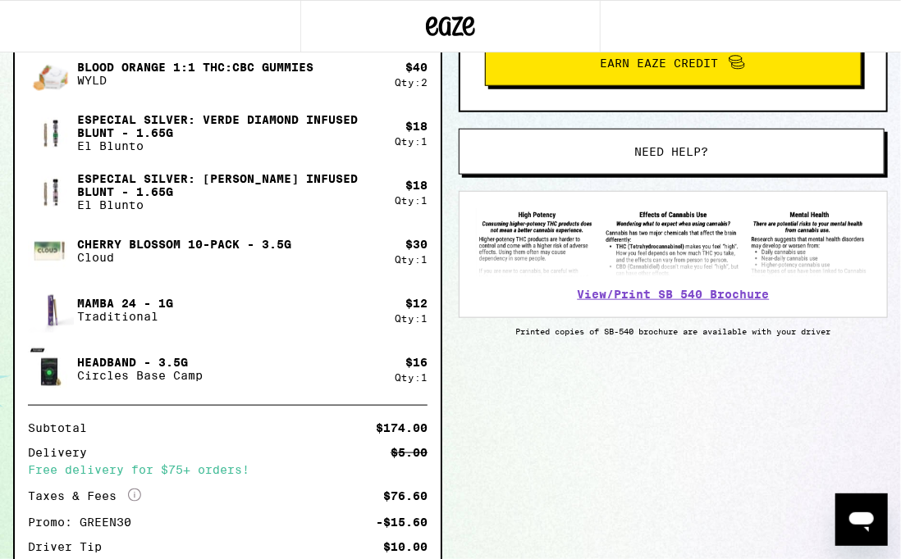
scroll to position [487, 0]
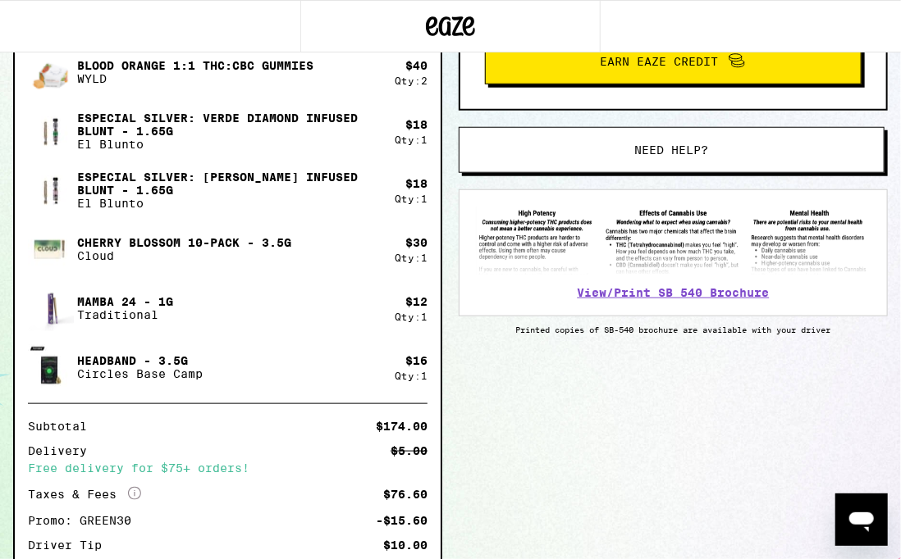
click at [650, 153] on span "Need help?" at bounding box center [672, 149] width 74 height 11
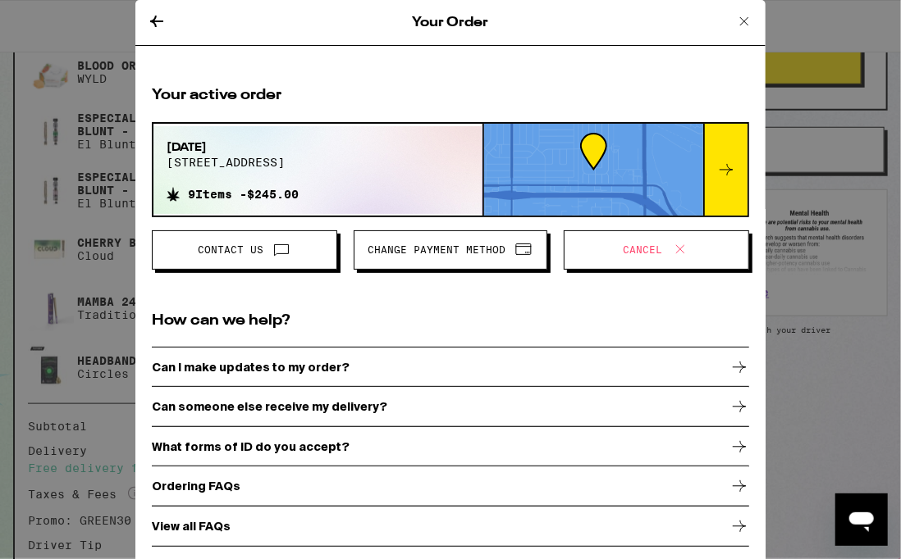
scroll to position [5, 0]
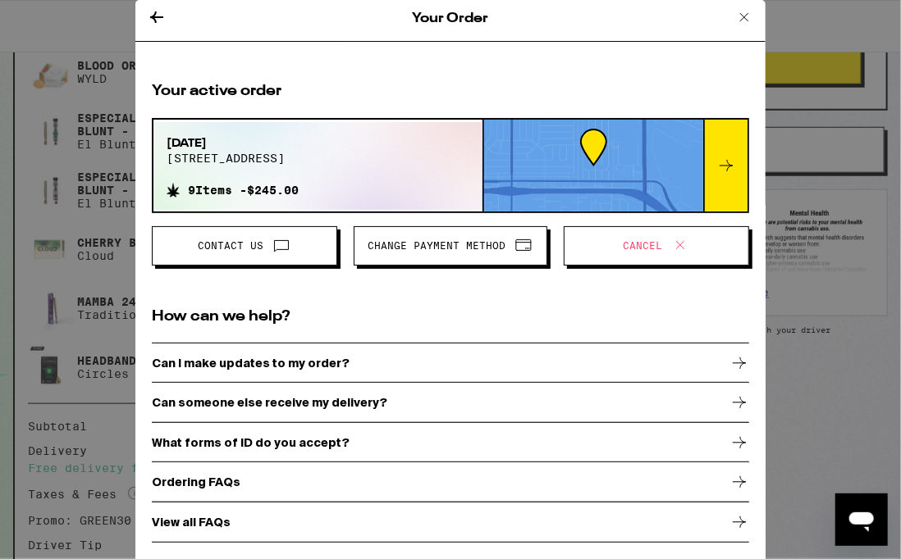
click at [742, 16] on icon at bounding box center [744, 17] width 8 height 8
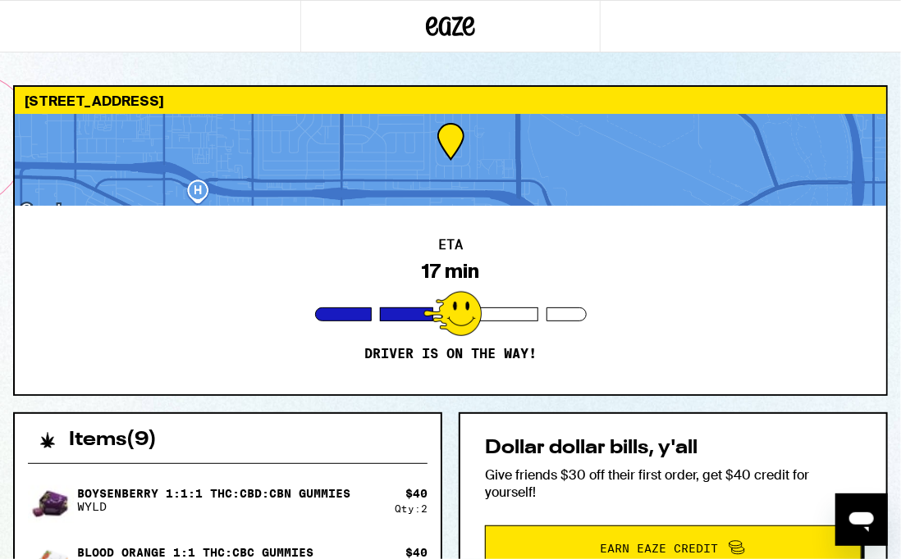
type textarea "x"
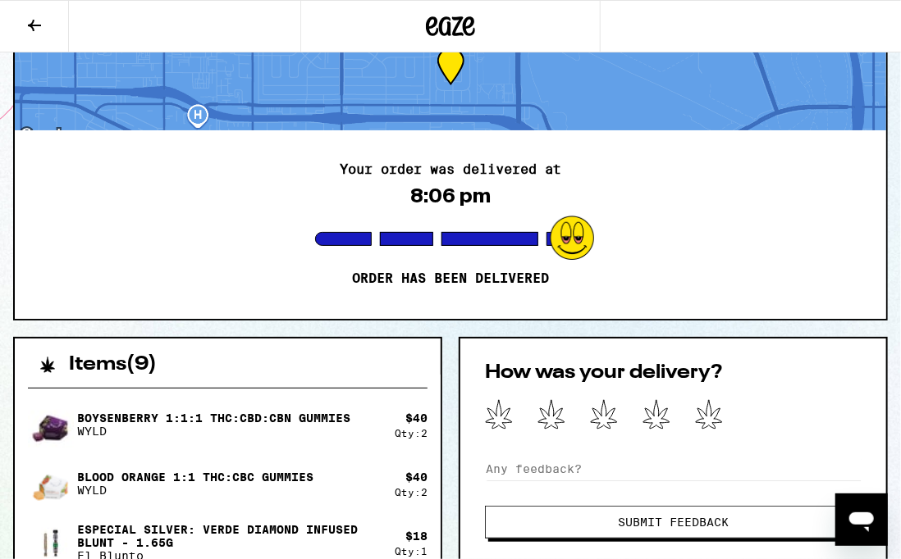
scroll to position [110, 0]
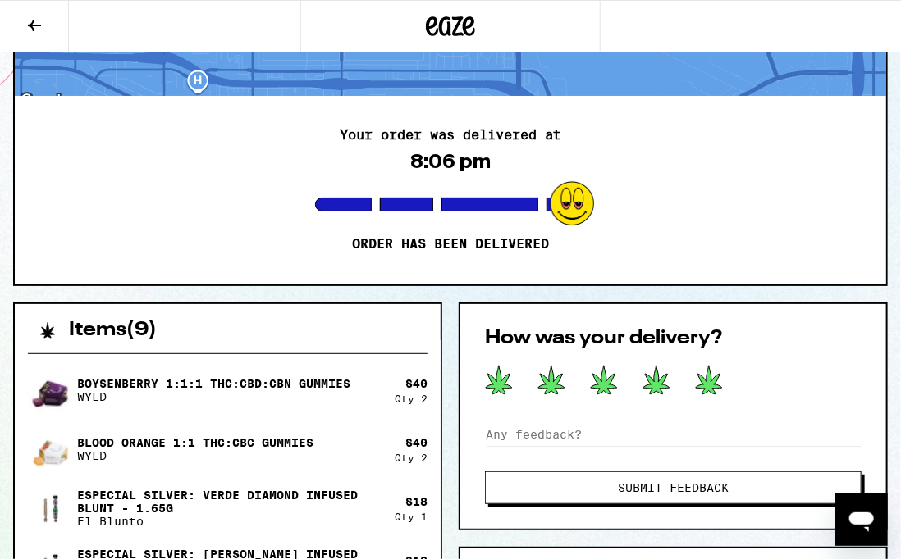
click at [710, 382] on icon at bounding box center [709, 380] width 26 height 29
click at [674, 486] on span "Submit Feedback" at bounding box center [673, 487] width 111 height 11
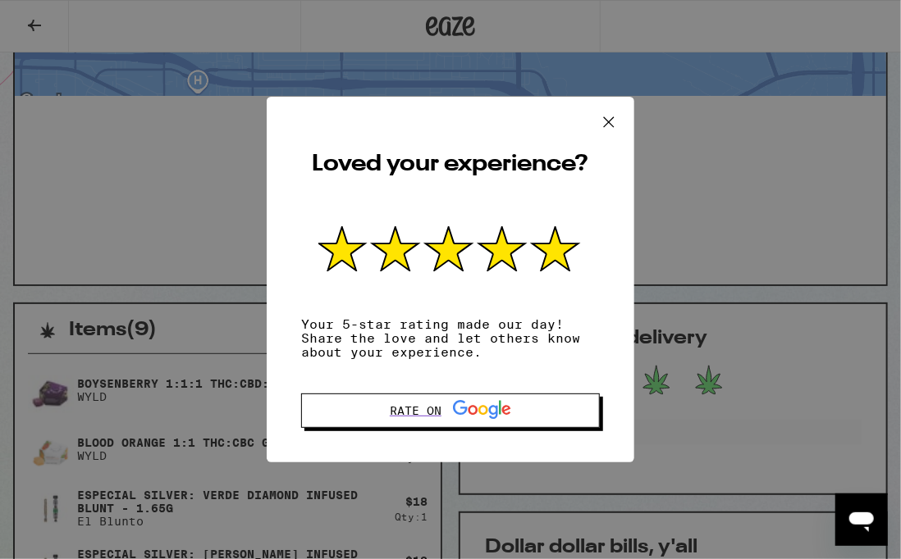
click at [608, 118] on icon at bounding box center [609, 121] width 10 height 10
